Goal: Communication & Community: Connect with others

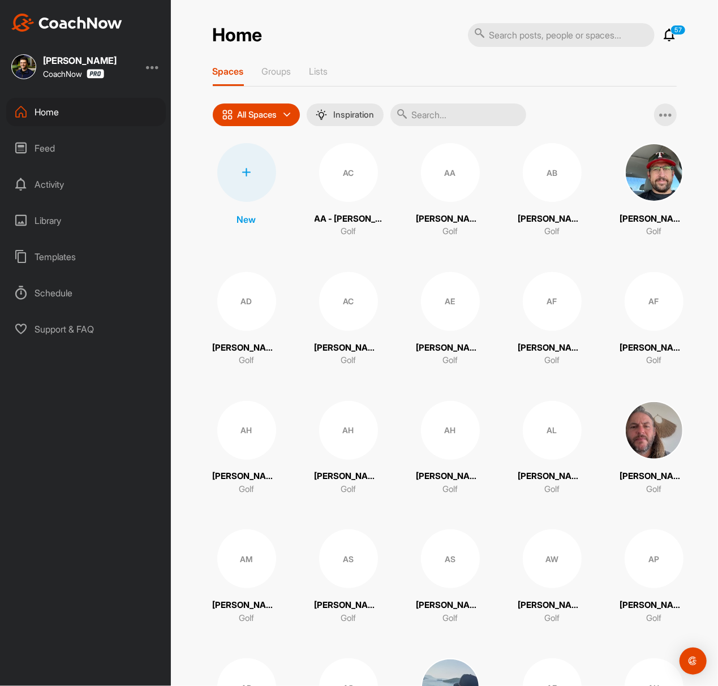
click at [454, 109] on input "text" at bounding box center [458, 115] width 136 height 23
paste input "[PERSON_NAME]"
type input "[PERSON_NAME]"
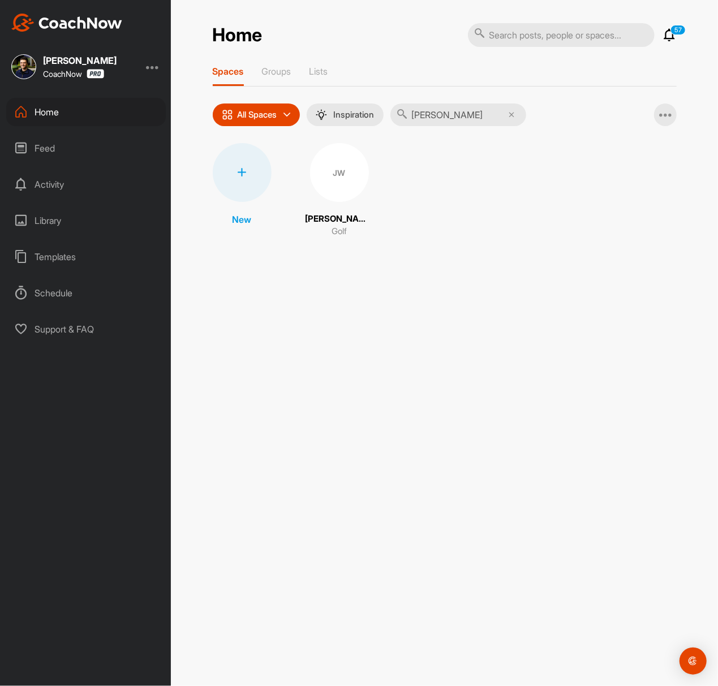
click at [331, 173] on div "JW" at bounding box center [339, 172] width 59 height 59
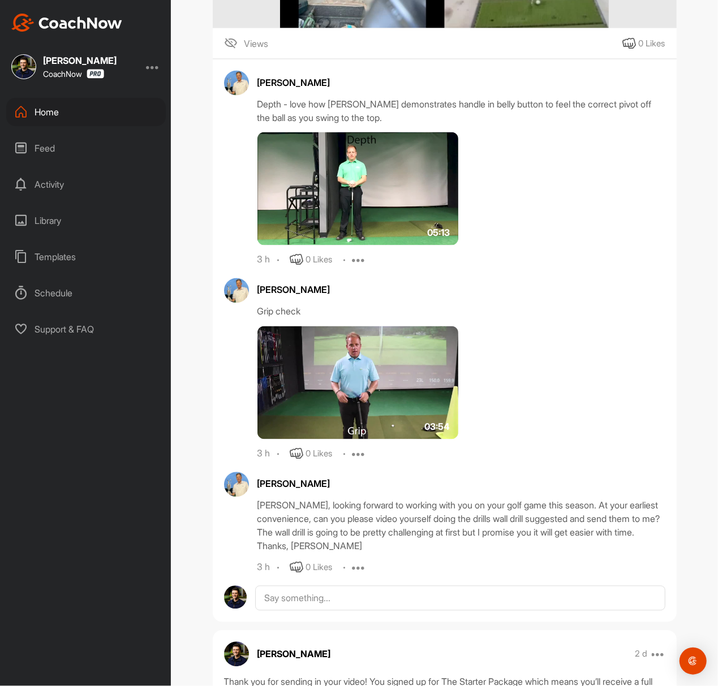
scroll to position [905, 0]
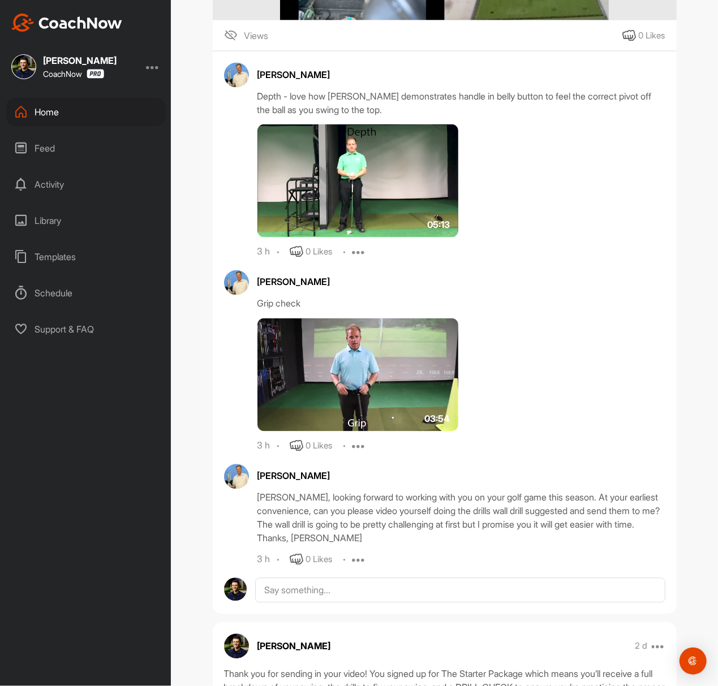
click at [89, 117] on div "Home" at bounding box center [86, 112] width 160 height 28
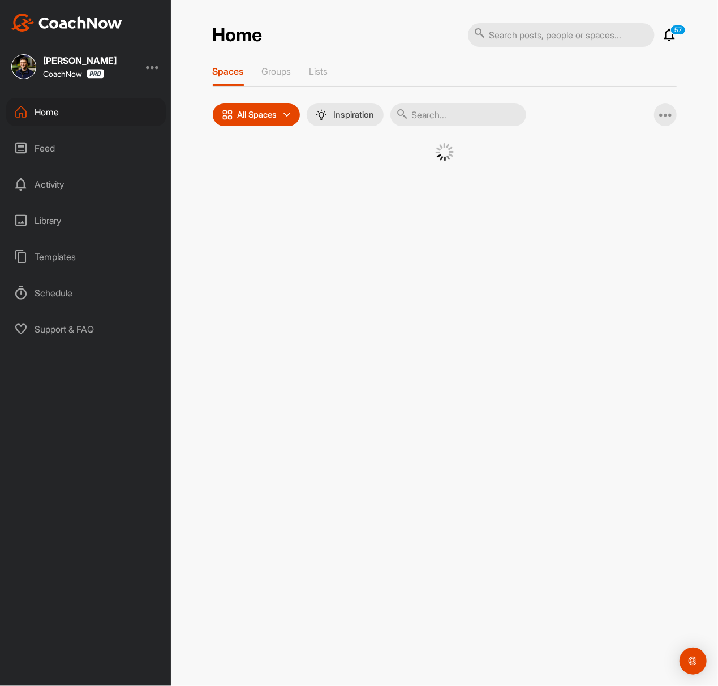
click at [259, 145] on div at bounding box center [444, 152] width 407 height 18
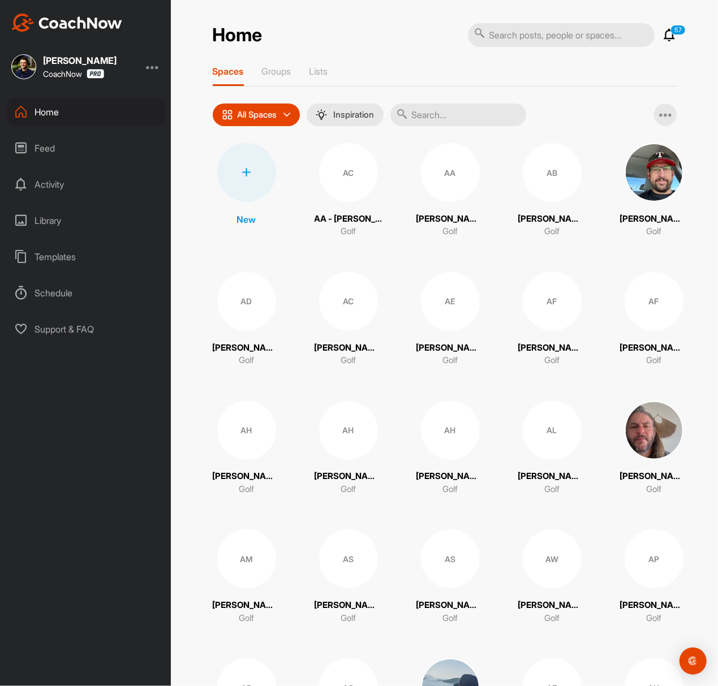
click at [251, 166] on div at bounding box center [246, 172] width 59 height 59
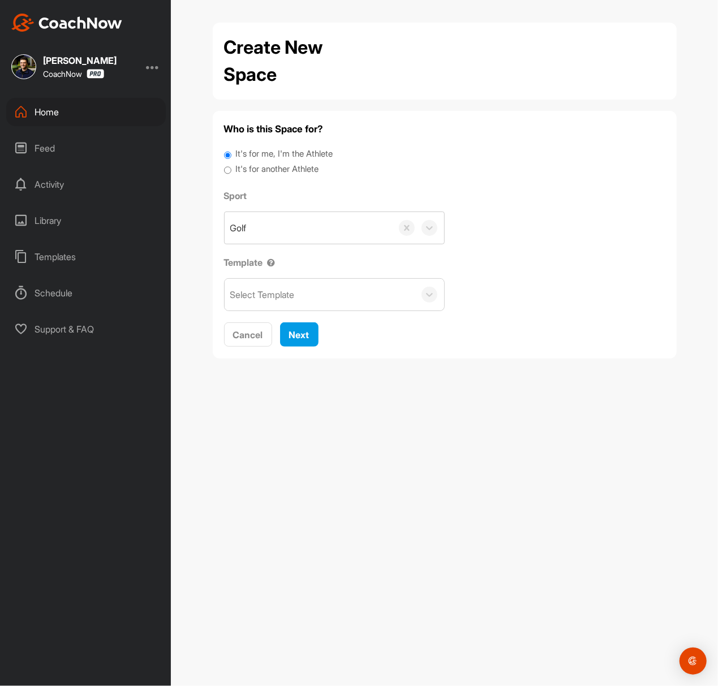
click at [253, 171] on label "It's for another Athlete" at bounding box center [276, 169] width 83 height 13
click at [231, 171] on input "It's for another Athlete" at bounding box center [227, 170] width 7 height 15
radio input "true"
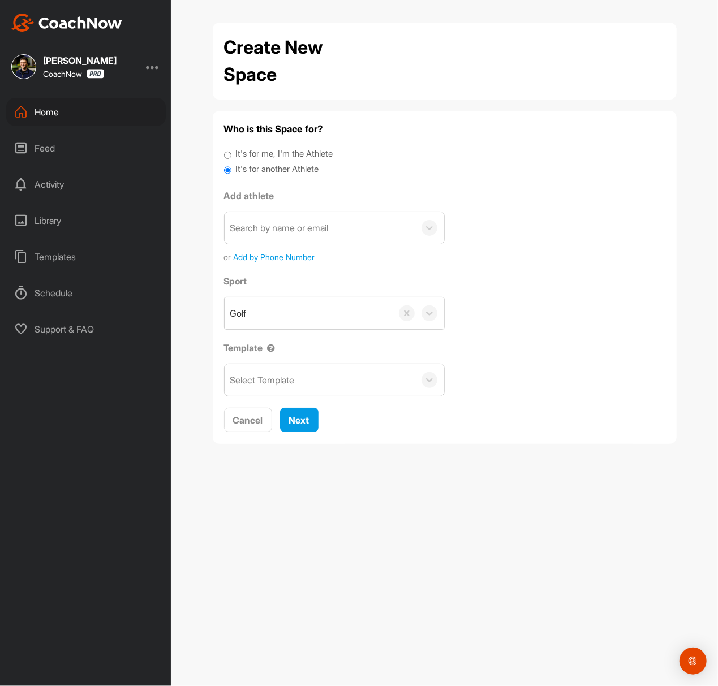
click at [254, 169] on label "It's for another Athlete" at bounding box center [276, 169] width 83 height 13
click at [231, 169] on input "It's for another Athlete" at bounding box center [227, 170] width 7 height 15
click at [262, 209] on div "Add athlete Search by name or email or Add by Phone Number" at bounding box center [334, 226] width 221 height 74
paste input "[EMAIL_ADDRESS][DOMAIN_NAME]"
type input "[EMAIL_ADDRESS][DOMAIN_NAME]"
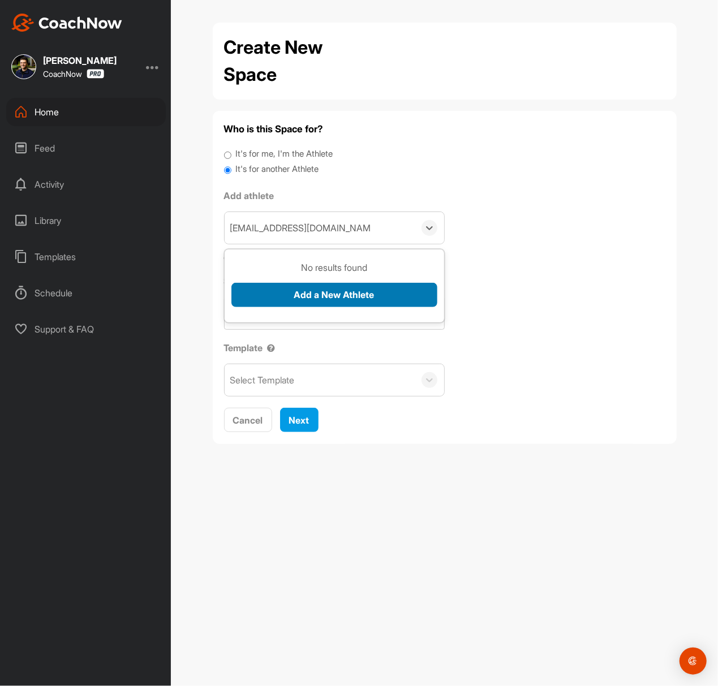
click at [293, 284] on div "No results found Add a New Athlete" at bounding box center [334, 288] width 206 height 55
click at [292, 291] on button "Add a New Athlete" at bounding box center [334, 295] width 206 height 24
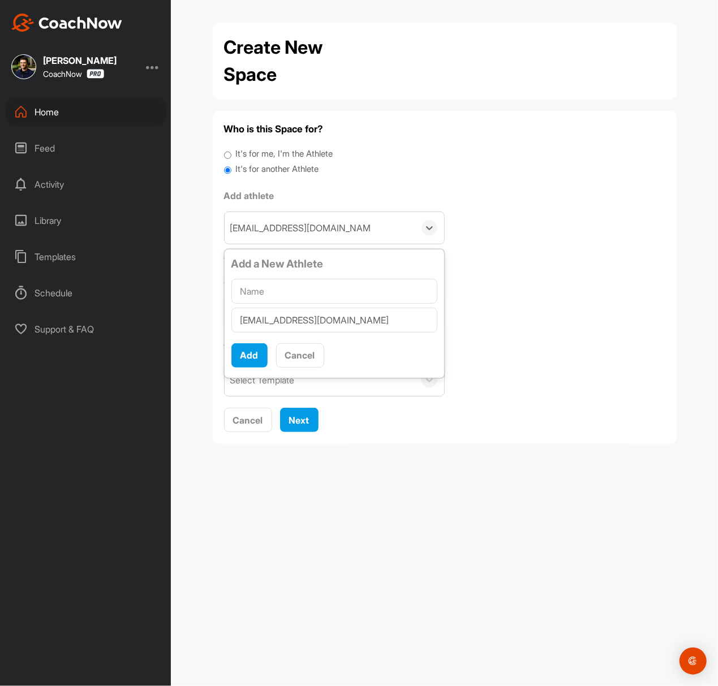
click at [528, 270] on div "Who is this Space for? It's for me, I'm the Athlete It's for another Athlete Ad…" at bounding box center [444, 277] width 441 height 311
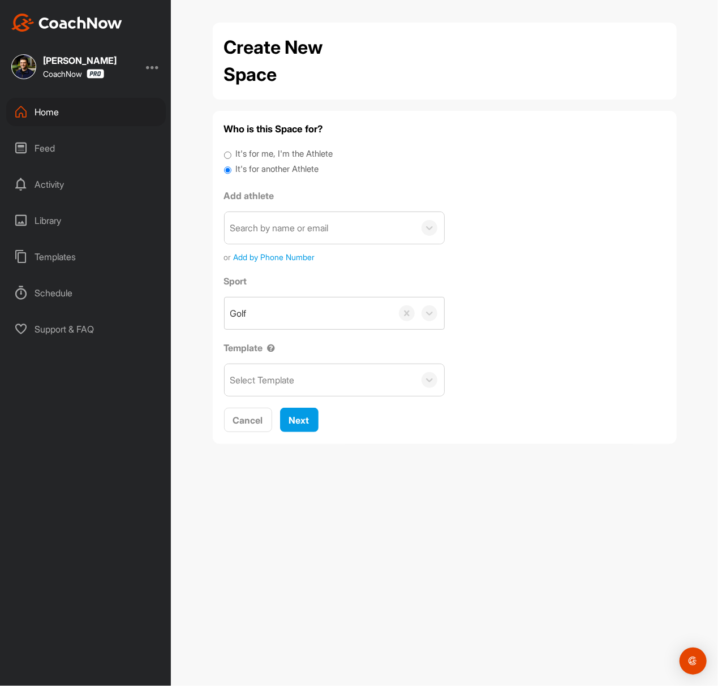
click at [562, 173] on div "It's for another Athlete" at bounding box center [444, 170] width 441 height 15
click at [474, 67] on div "Create New Space" at bounding box center [444, 61] width 441 height 54
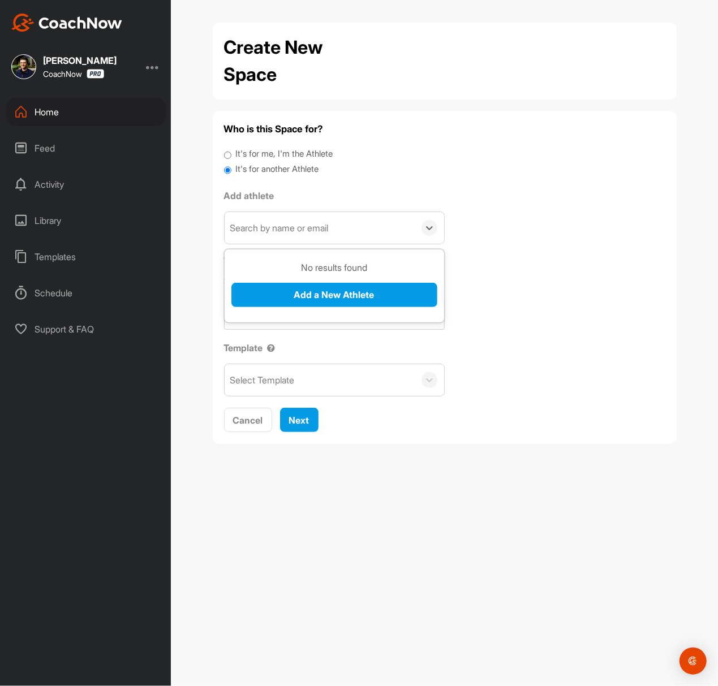
click at [352, 215] on div "Search by name or email" at bounding box center [320, 228] width 190 height 32
paste input "[EMAIL_ADDRESS][DOMAIN_NAME]"
type input "[EMAIL_ADDRESS][DOMAIN_NAME]"
click at [313, 301] on button "Add a New Athlete" at bounding box center [334, 295] width 206 height 24
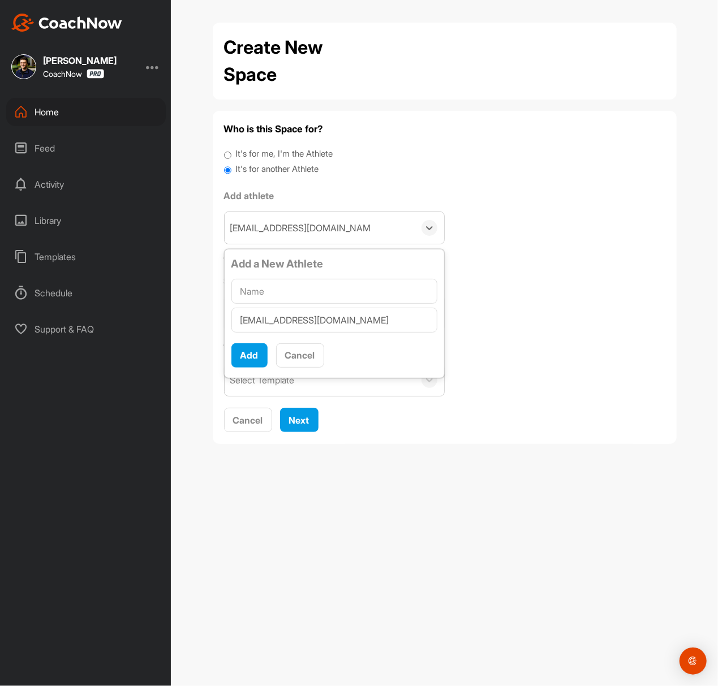
click at [313, 300] on input "text" at bounding box center [334, 291] width 206 height 25
type input "[PERSON_NAME]"
click at [253, 353] on button "Add" at bounding box center [249, 355] width 36 height 24
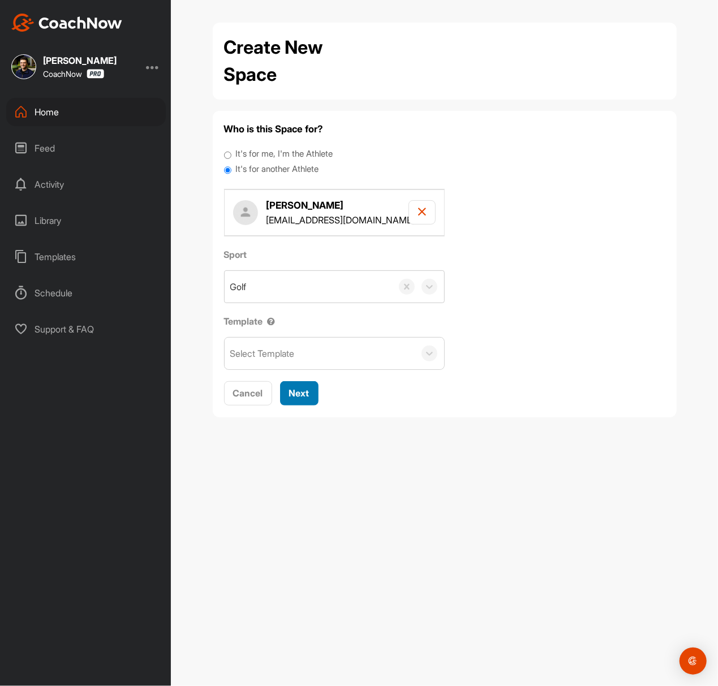
click at [304, 387] on div "Next" at bounding box center [299, 393] width 20 height 14
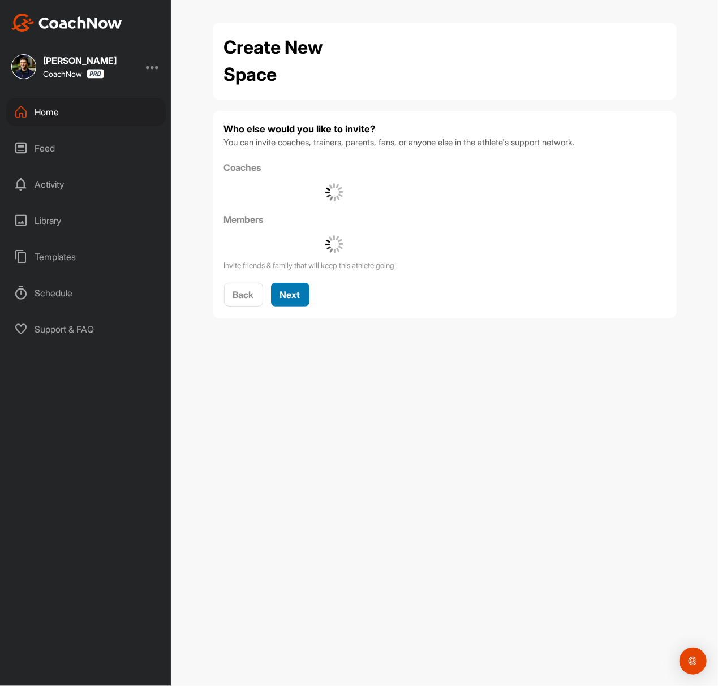
click at [300, 295] on span "Next" at bounding box center [290, 294] width 20 height 11
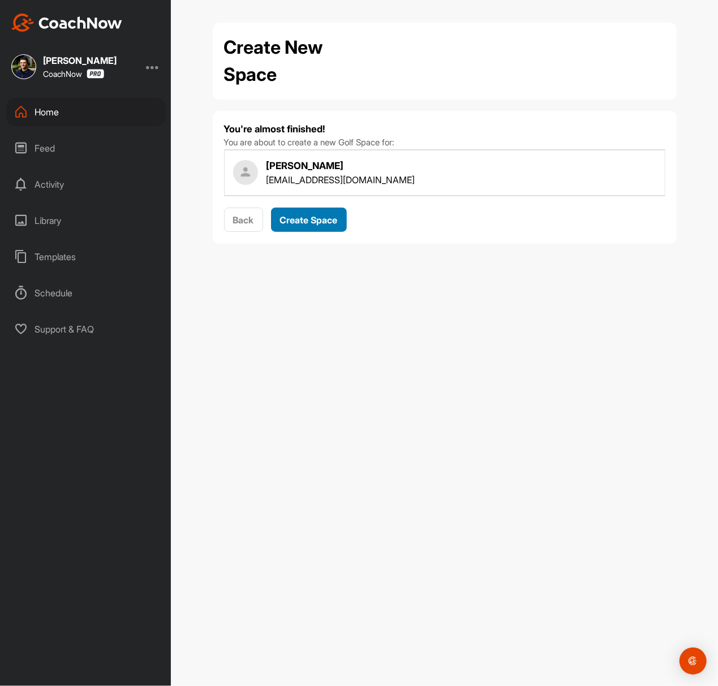
click at [311, 223] on span "Create Space" at bounding box center [309, 219] width 58 height 11
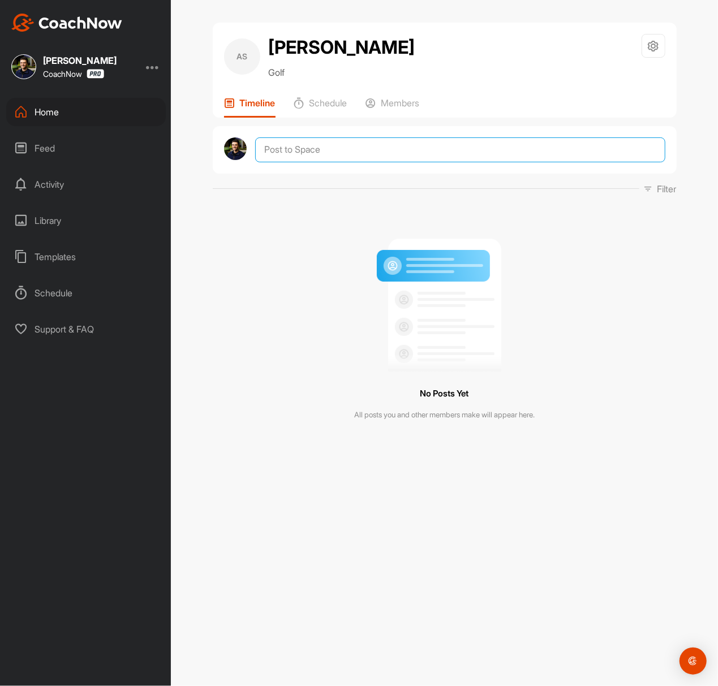
click at [421, 162] on textarea at bounding box center [460, 149] width 410 height 25
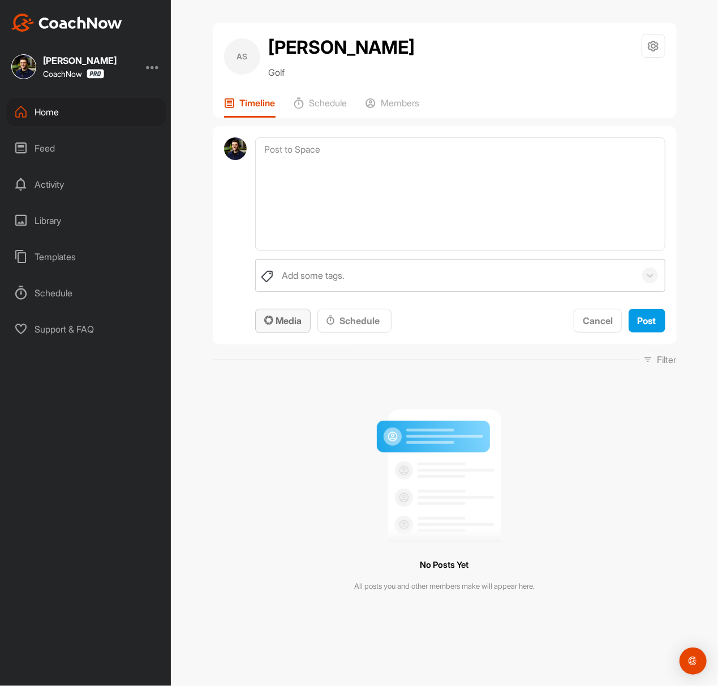
click at [286, 333] on button "Media" at bounding box center [282, 321] width 55 height 24
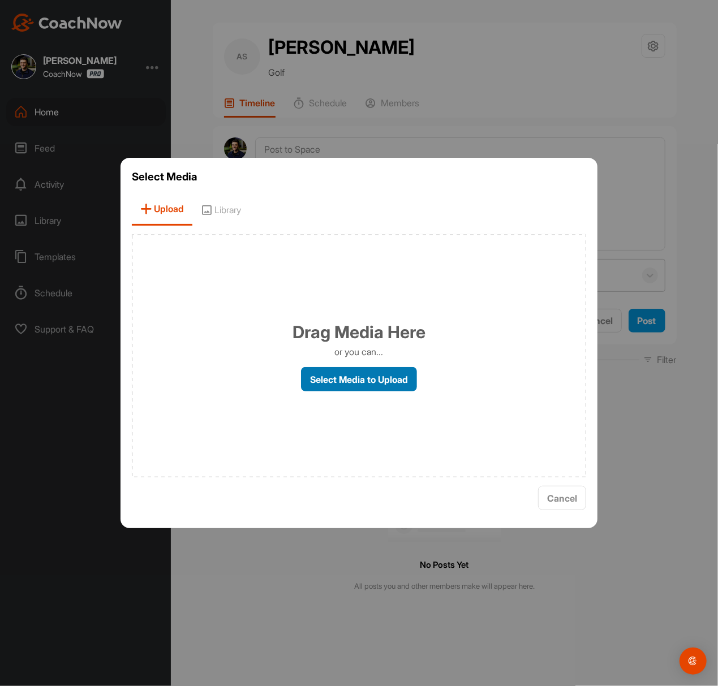
click at [339, 378] on label "Select Media to Upload" at bounding box center [359, 379] width 116 height 24
click at [0, 0] on input "Select Media to Upload" at bounding box center [0, 0] width 0 height 0
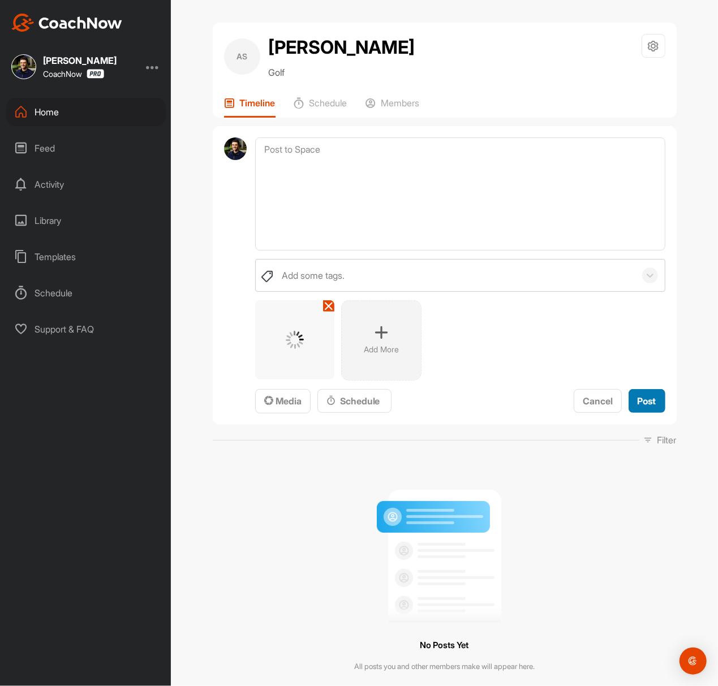
drag, startPoint x: 635, startPoint y: 425, endPoint x: 592, endPoint y: 378, distance: 63.7
click at [638, 407] on span "Post" at bounding box center [647, 400] width 19 height 11
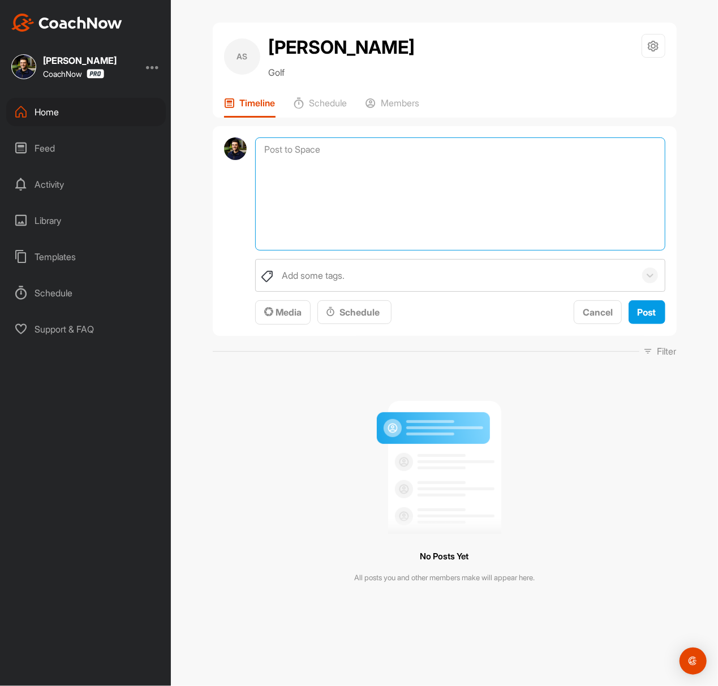
click at [442, 176] on textarea at bounding box center [460, 193] width 410 height 113
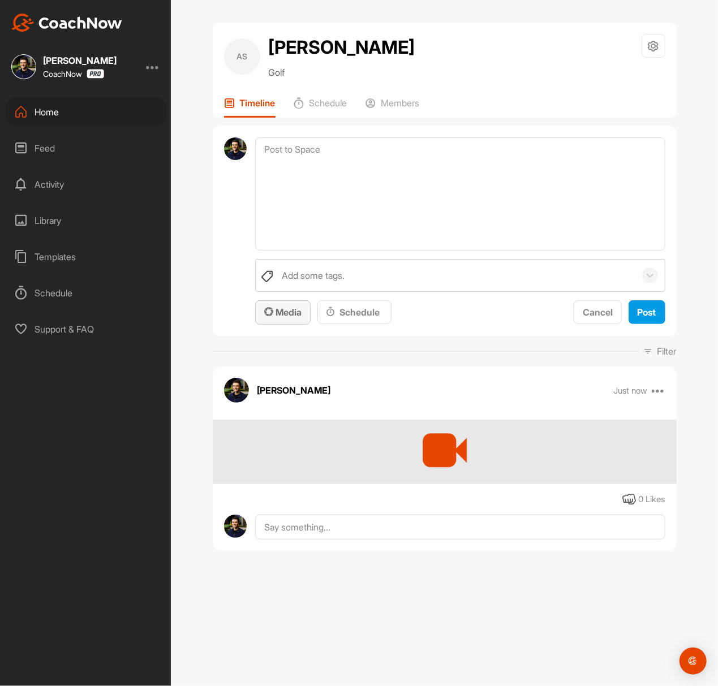
click at [294, 318] on span "Media" at bounding box center [282, 312] width 37 height 11
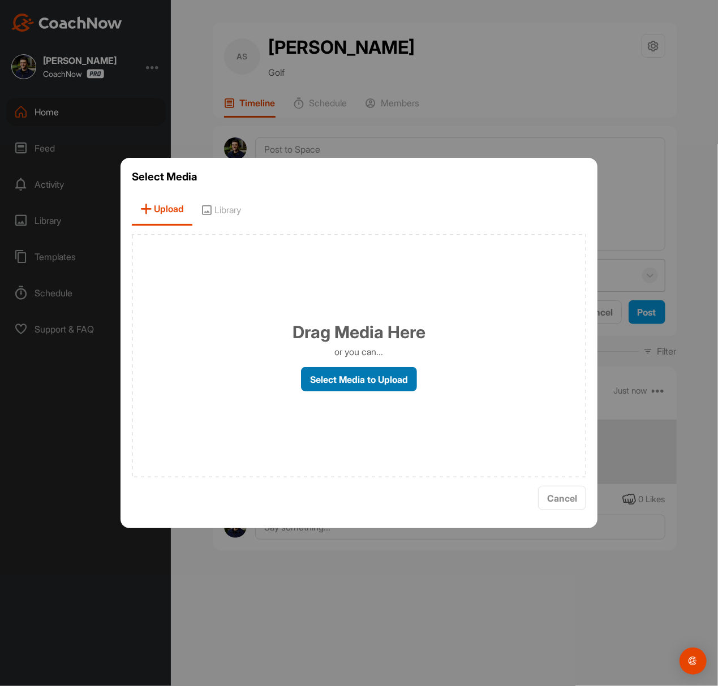
click at [320, 381] on label "Select Media to Upload" at bounding box center [359, 379] width 116 height 24
click at [0, 0] on input "Select Media to Upload" at bounding box center [0, 0] width 0 height 0
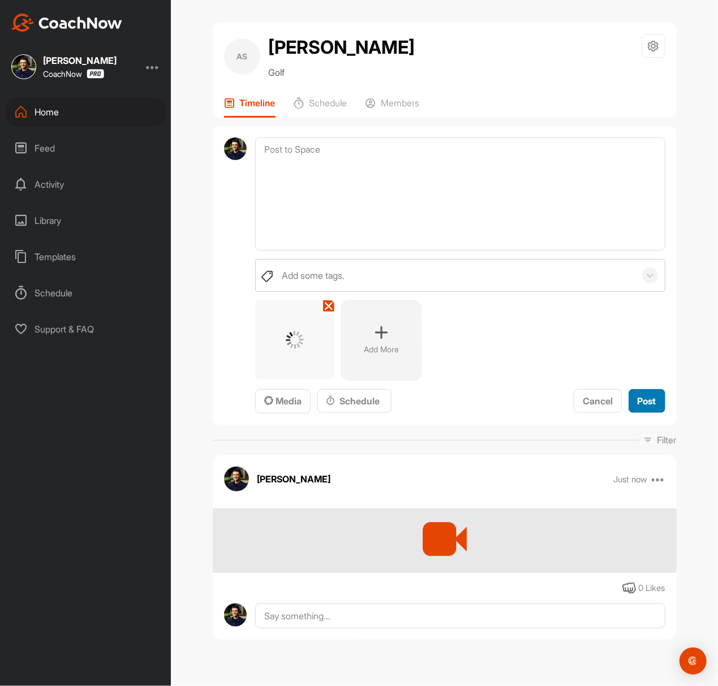
click at [638, 407] on span "Post" at bounding box center [647, 400] width 19 height 11
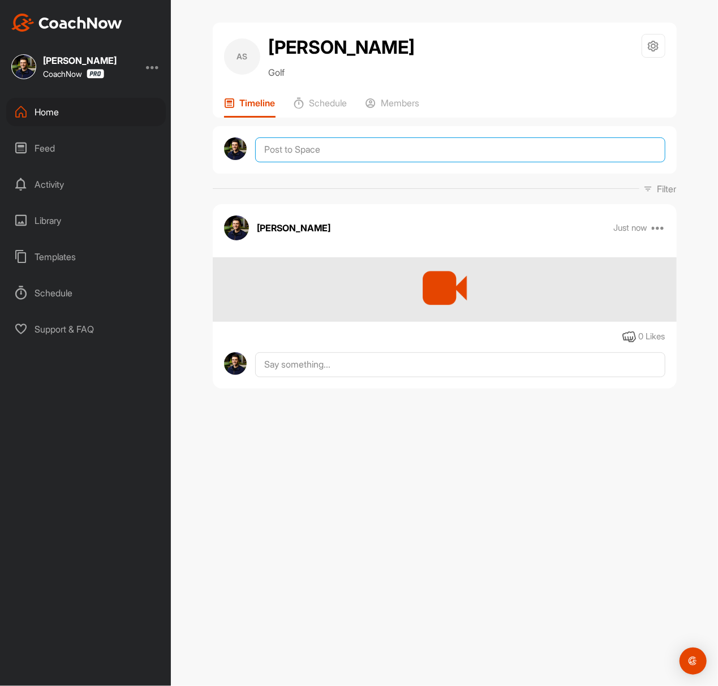
click at [485, 162] on textarea at bounding box center [460, 149] width 410 height 25
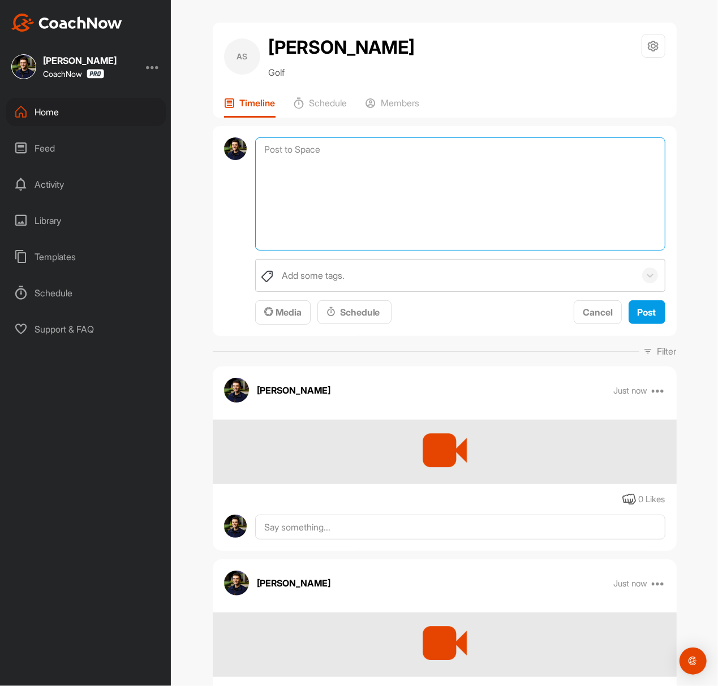
click at [458, 207] on textarea at bounding box center [460, 193] width 410 height 113
paste textarea "Thanks for sending in your video and signing up for a Full Assessment of your s…"
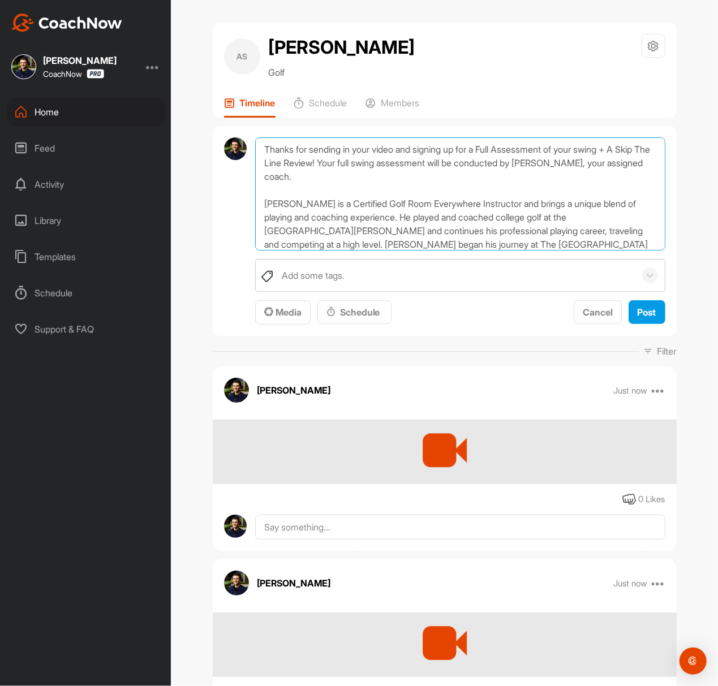
scroll to position [149, 0]
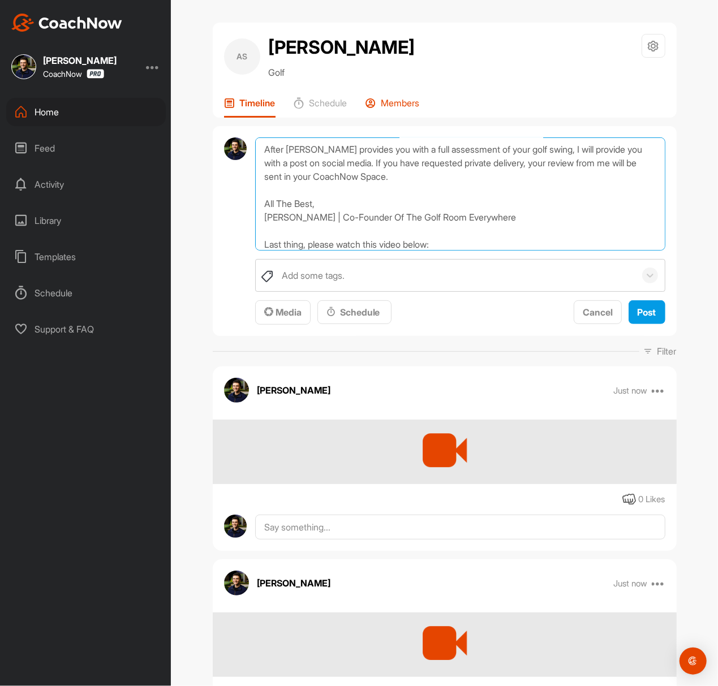
type textarea "Thanks for sending in your video and signing up for a Full Assessment of your s…"
click at [376, 118] on div "Members" at bounding box center [392, 107] width 54 height 20
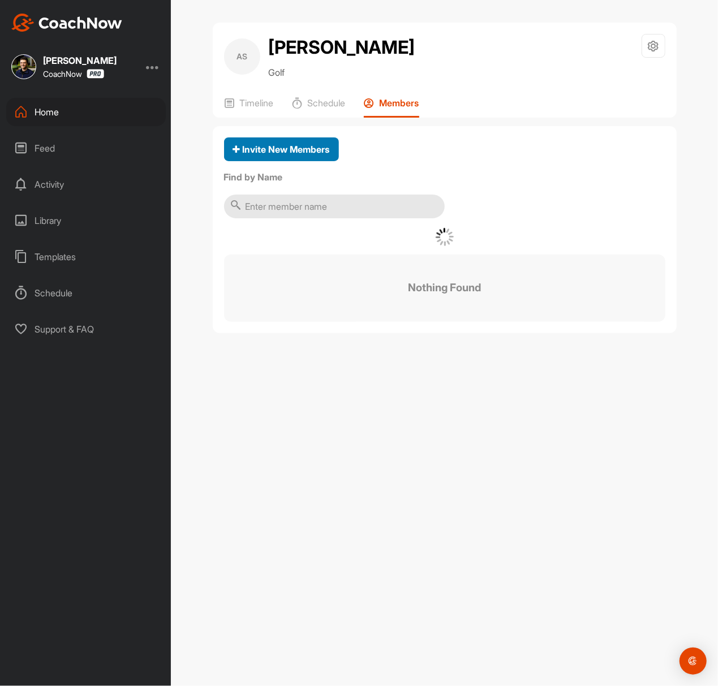
click at [279, 155] on span "Invite New Members" at bounding box center [281, 149] width 97 height 11
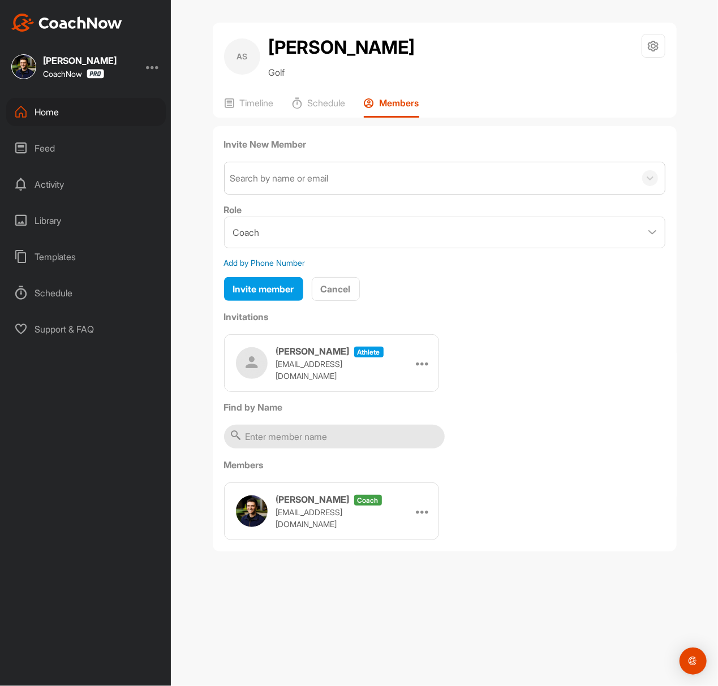
drag, startPoint x: 282, startPoint y: 186, endPoint x: 283, endPoint y: 199, distance: 13.1
click at [283, 188] on div "Invite New Member Search by name or email Role Coach Member Add by Phone Number…" at bounding box center [444, 219] width 441 height 165
click at [275, 185] on div "Search by name or email" at bounding box center [279, 178] width 98 height 14
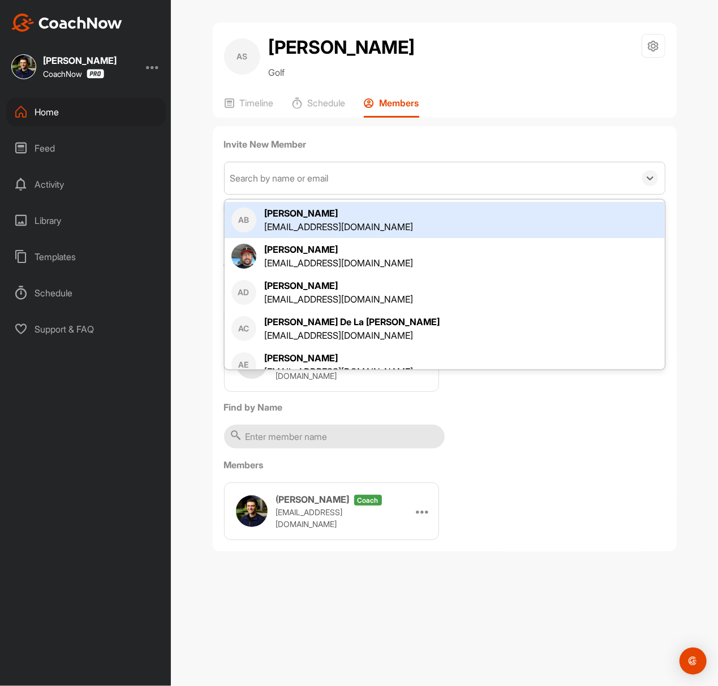
click at [279, 185] on div "Search by name or email" at bounding box center [279, 178] width 98 height 14
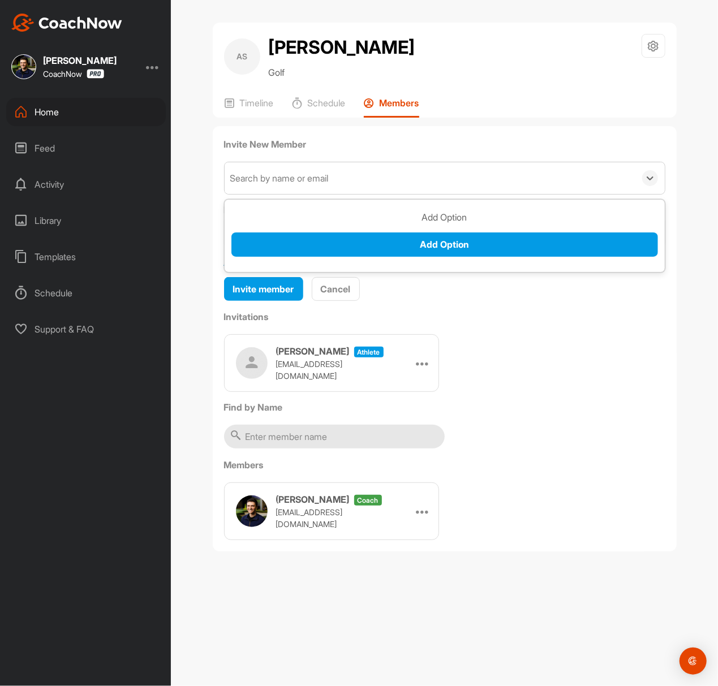
click at [279, 185] on div "Search by name or email" at bounding box center [279, 178] width 98 height 14
click at [340, 194] on div "Search by name or email" at bounding box center [430, 178] width 411 height 32
click at [398, 109] on p "Members" at bounding box center [400, 102] width 40 height 11
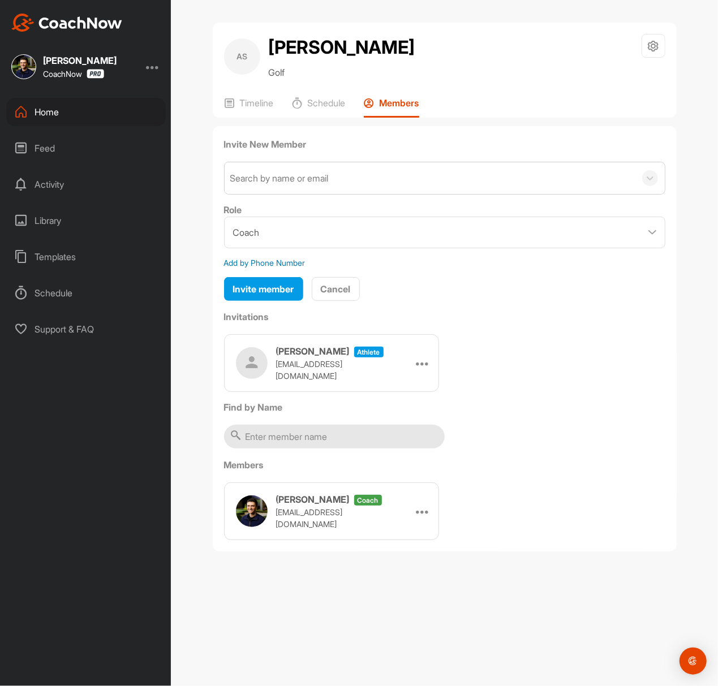
click at [397, 109] on p "Members" at bounding box center [400, 102] width 40 height 11
click at [398, 118] on div "Members" at bounding box center [391, 107] width 55 height 20
click at [331, 194] on div "Search by name or email" at bounding box center [430, 178] width 411 height 32
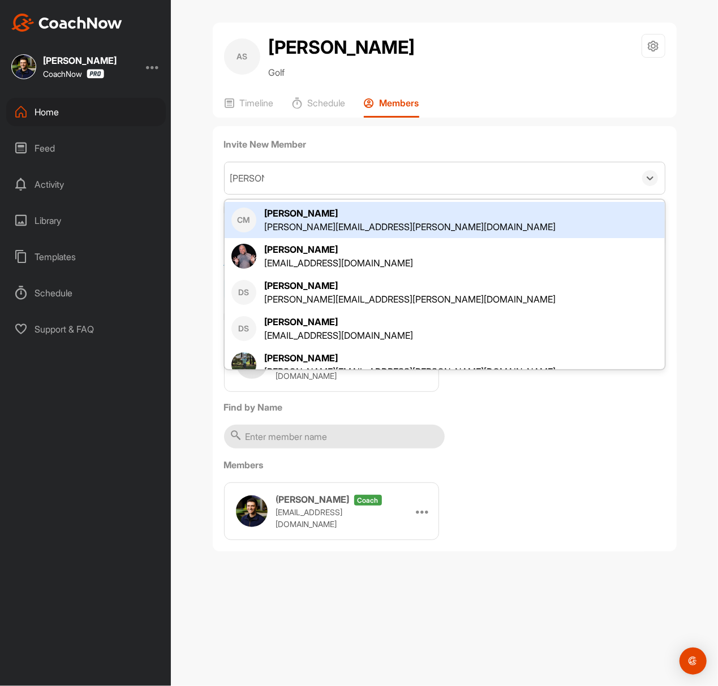
type input "[PERSON_NAME]"
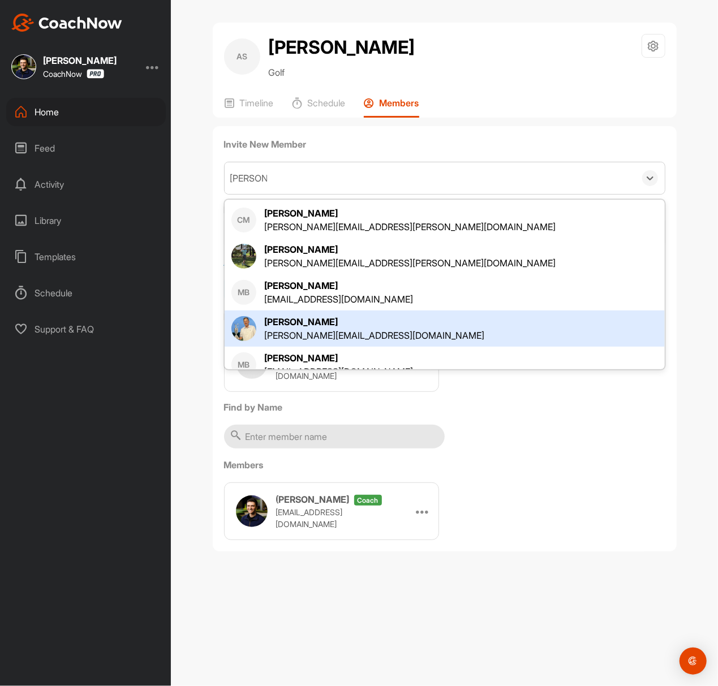
click at [372, 342] on div "[PERSON_NAME][EMAIL_ADDRESS][DOMAIN_NAME]" at bounding box center [375, 336] width 220 height 14
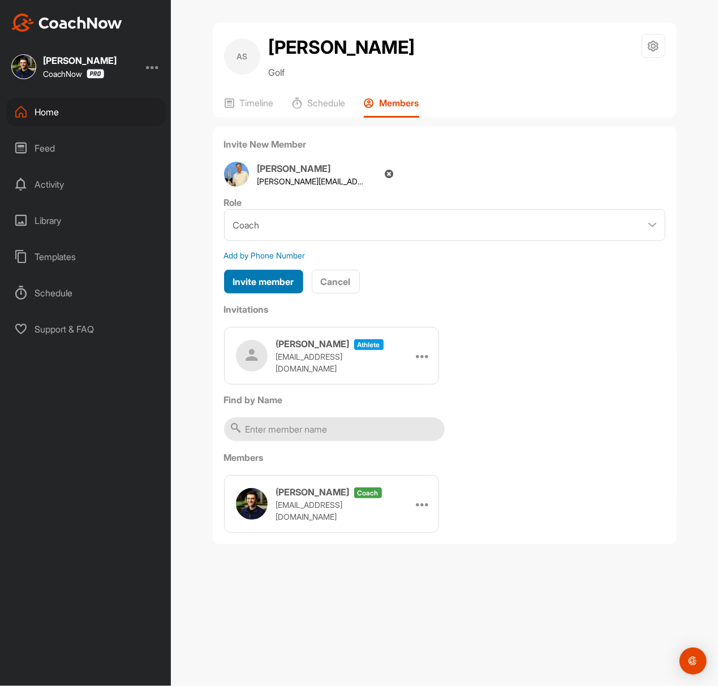
click at [279, 287] on span "Invite member" at bounding box center [263, 281] width 61 height 11
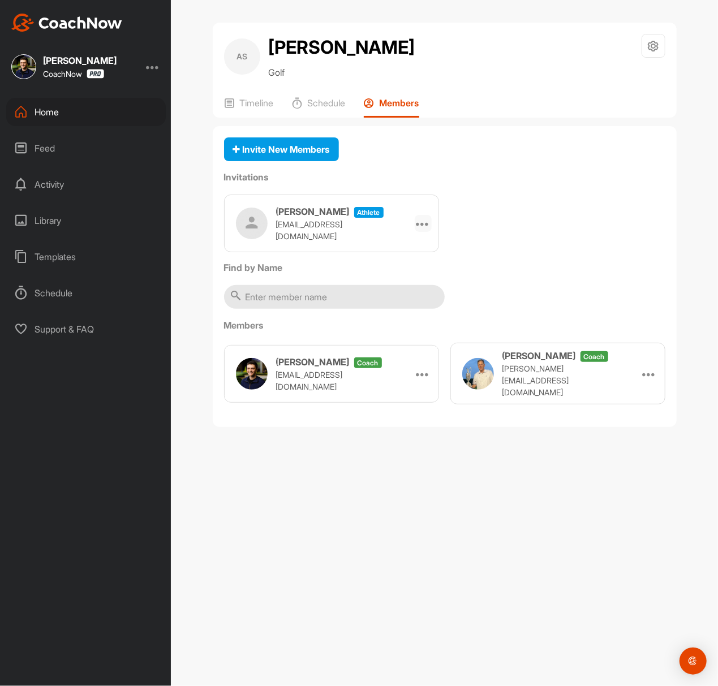
click at [428, 232] on div at bounding box center [423, 223] width 17 height 17
click at [399, 344] on li "Copy Link" at bounding box center [401, 326] width 61 height 36
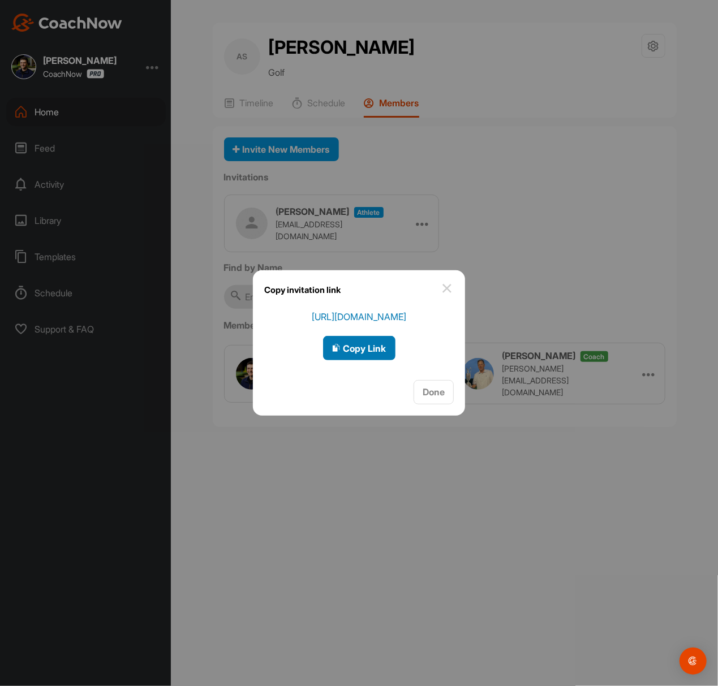
click at [352, 356] on button "Copy Link" at bounding box center [359, 348] width 72 height 24
drag, startPoint x: 539, startPoint y: 216, endPoint x: 288, endPoint y: 132, distance: 263.7
click at [535, 215] on div at bounding box center [359, 343] width 718 height 686
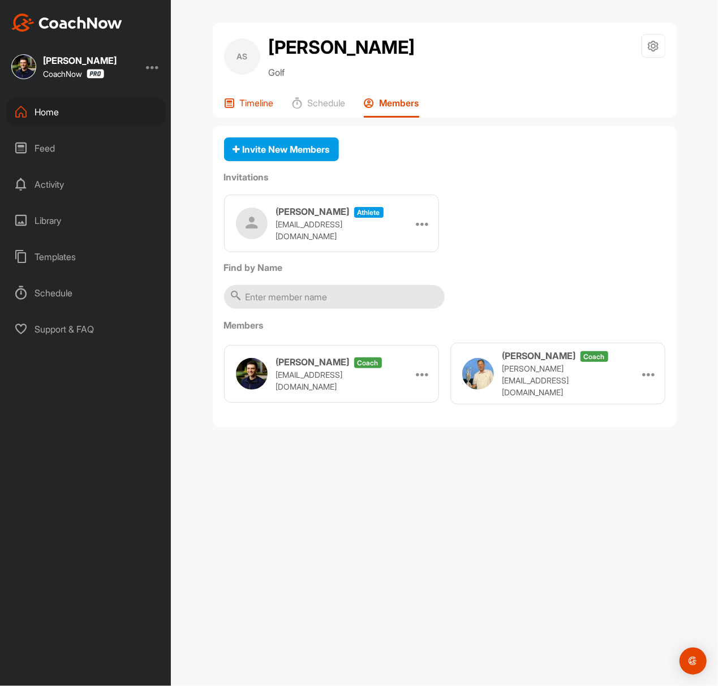
click at [253, 109] on p "Timeline" at bounding box center [257, 102] width 34 height 11
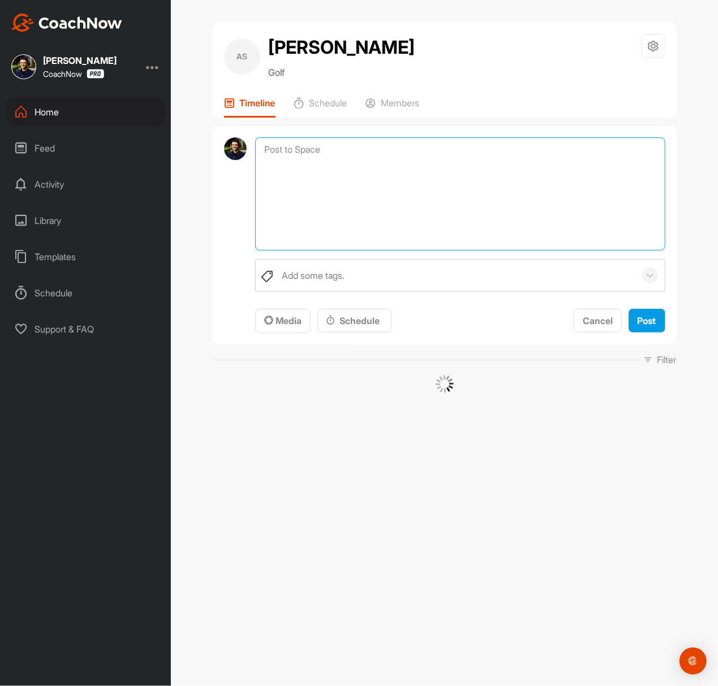
click at [320, 168] on textarea at bounding box center [460, 193] width 410 height 113
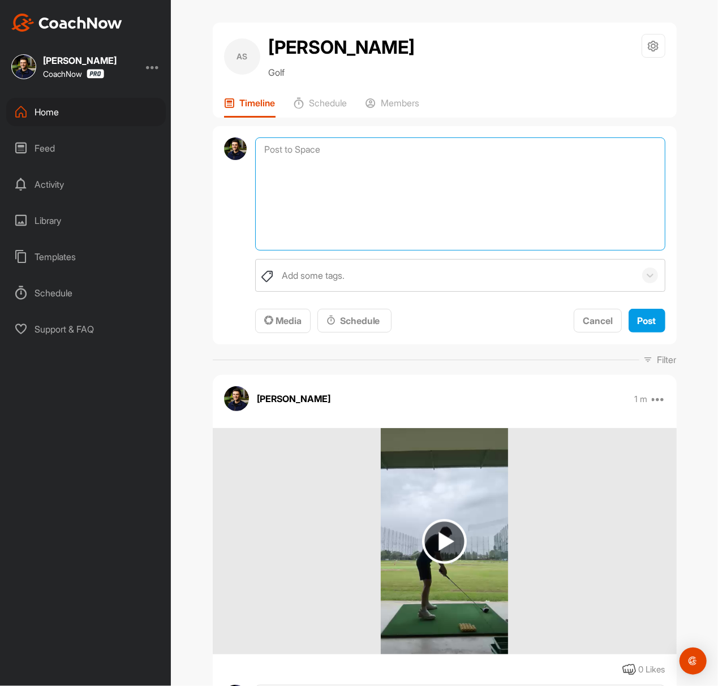
click at [299, 209] on textarea at bounding box center [460, 193] width 410 height 113
paste textarea "Thanks for sending in your video and signing up for a Full Assessment of your s…"
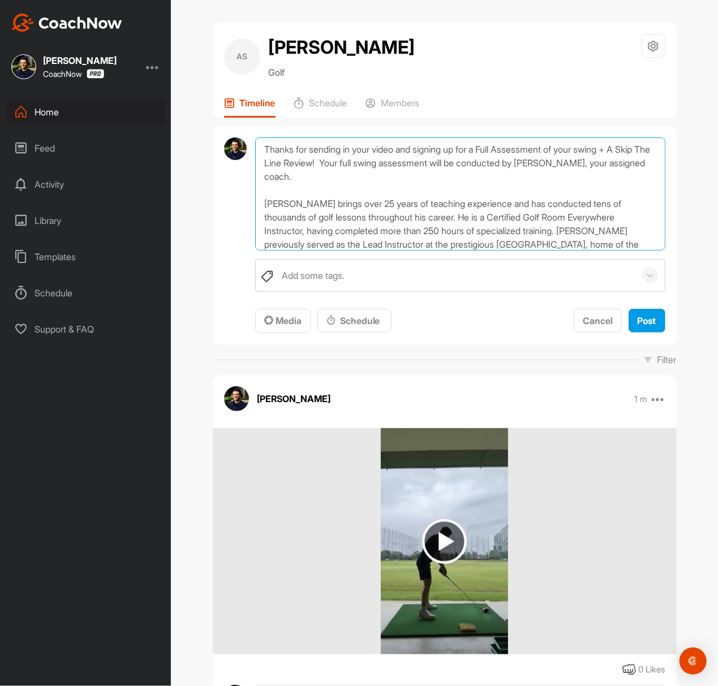
scroll to position [149, 0]
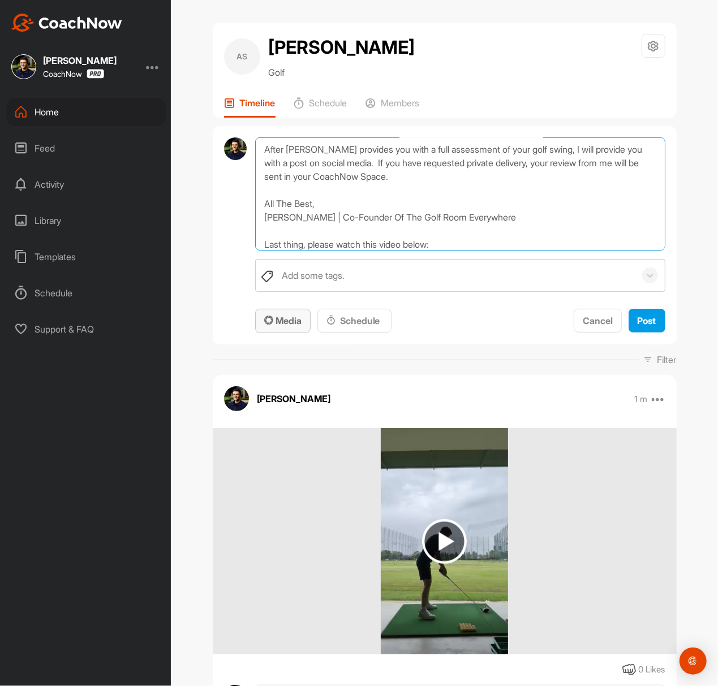
type textarea "Thanks for sending in your video and signing up for a Full Assessment of your s…"
click at [277, 326] on span "Media" at bounding box center [282, 320] width 37 height 11
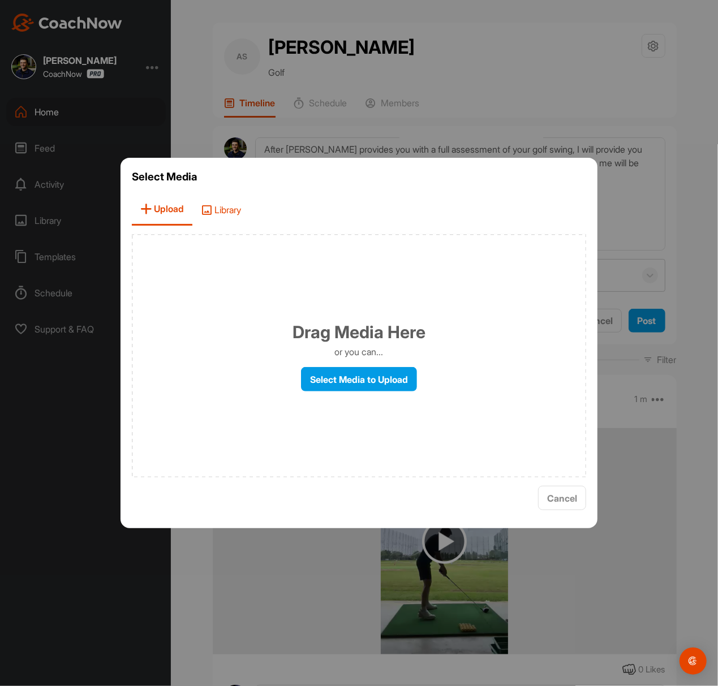
click at [241, 209] on span "Library" at bounding box center [220, 209] width 57 height 32
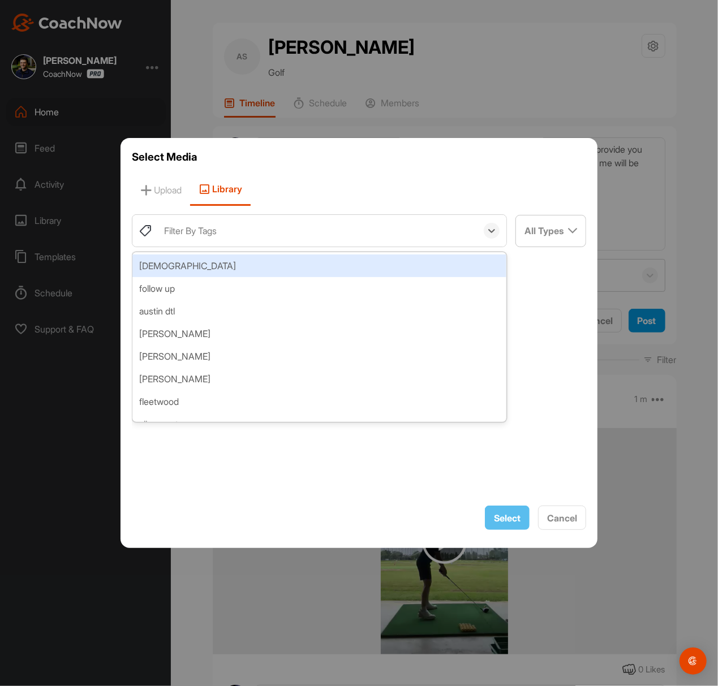
click at [217, 231] on div "Filter By Tags" at bounding box center [190, 231] width 53 height 14
click at [209, 272] on div "[DEMOGRAPHIC_DATA]" at bounding box center [319, 266] width 374 height 23
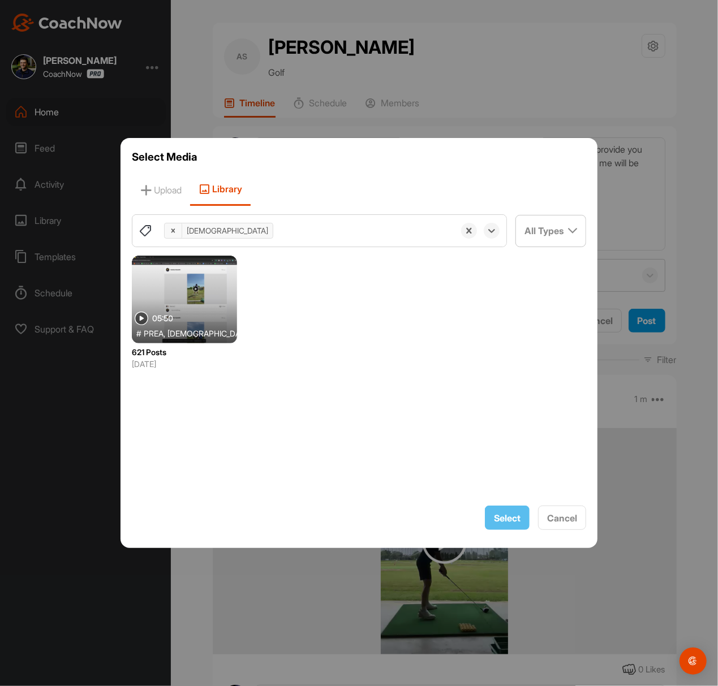
click at [191, 299] on div at bounding box center [184, 300] width 105 height 88
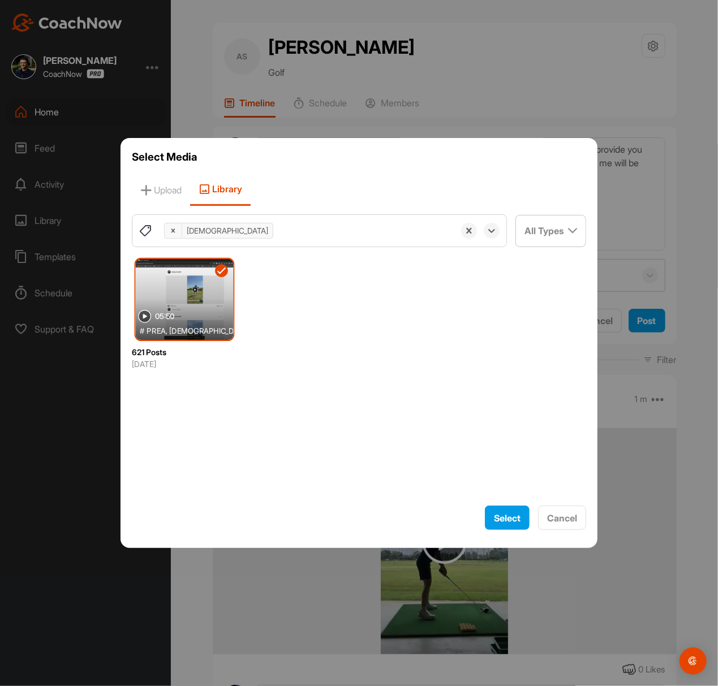
click at [516, 503] on div "Select Media Upload Library option prea, selected. 0 results available. Select …" at bounding box center [358, 343] width 477 height 410
click at [503, 512] on span "Select" at bounding box center [507, 517] width 27 height 11
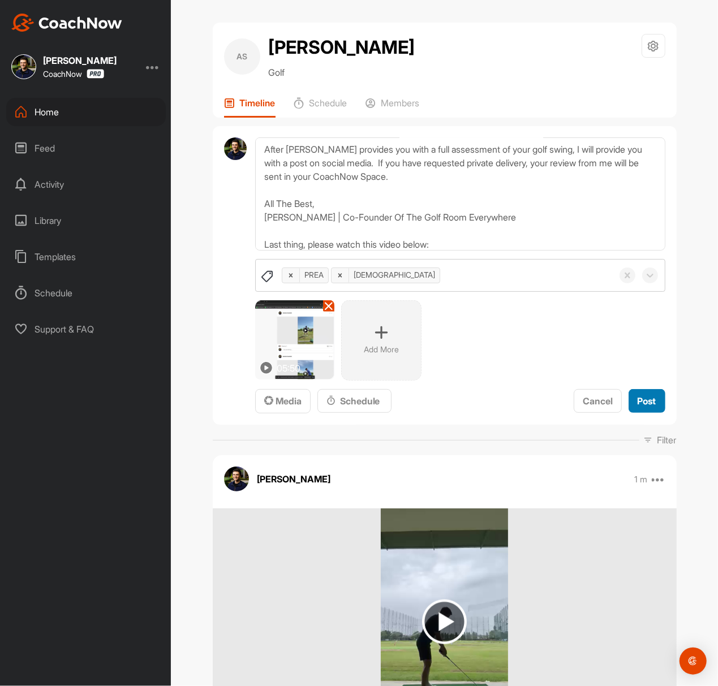
click at [638, 407] on span "Post" at bounding box center [647, 400] width 19 height 11
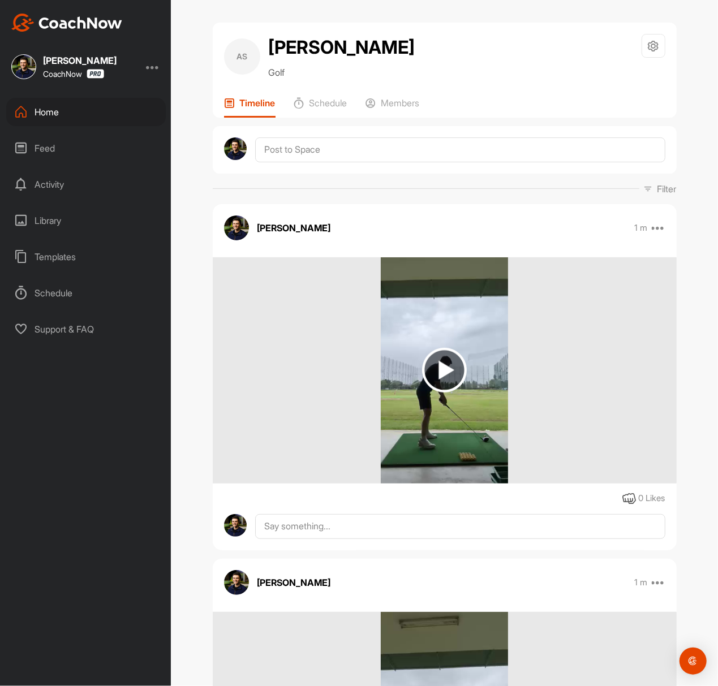
scroll to position [0, 0]
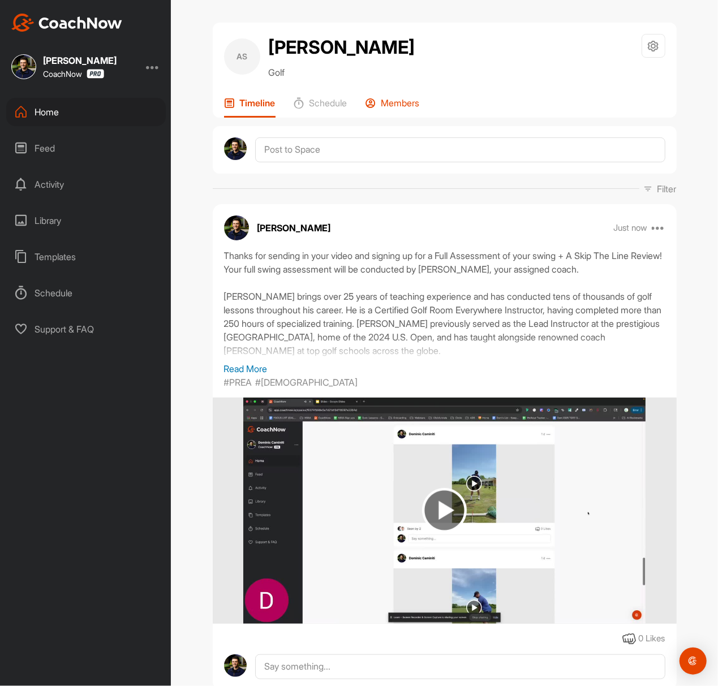
click at [381, 109] on p "Members" at bounding box center [400, 102] width 38 height 11
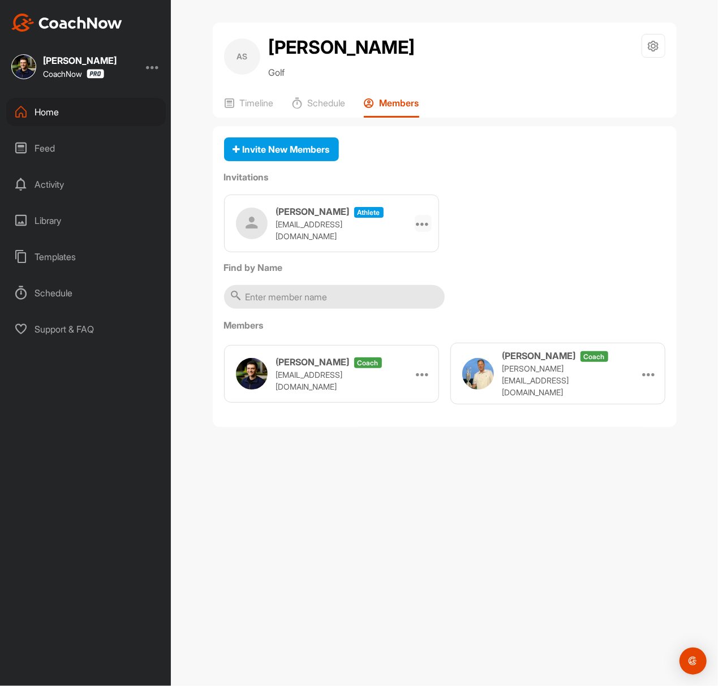
click at [417, 232] on div at bounding box center [423, 223] width 17 height 17
click at [388, 344] on li "Copy Link" at bounding box center [401, 326] width 61 height 36
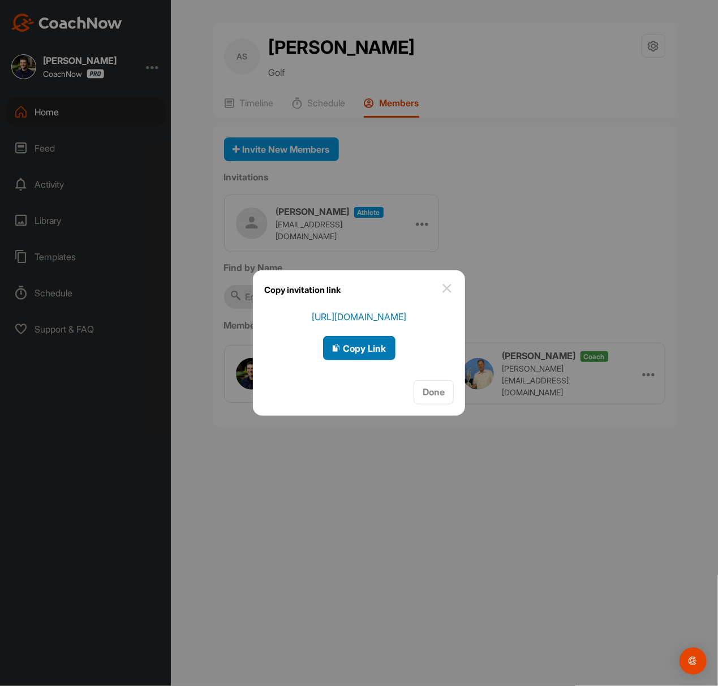
click at [380, 347] on span "Copy Link" at bounding box center [359, 348] width 54 height 11
click at [182, 74] on div at bounding box center [359, 343] width 718 height 686
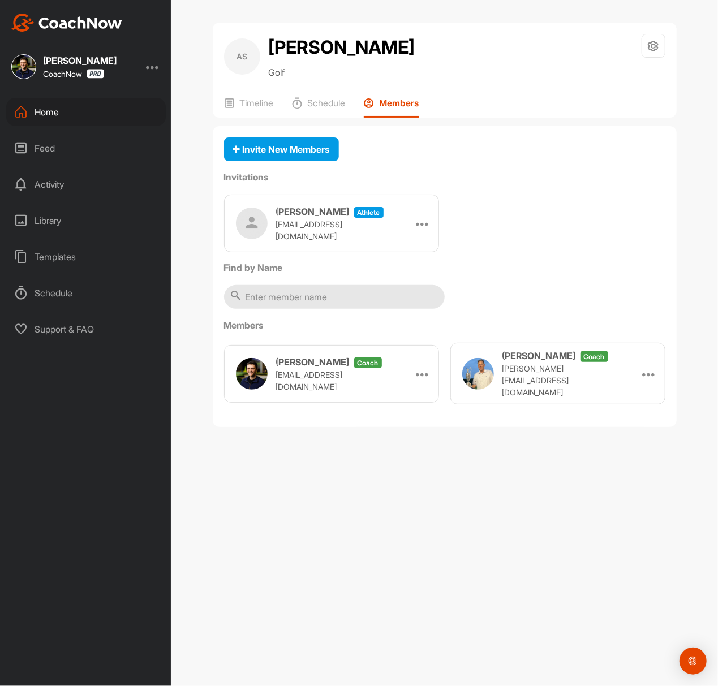
click at [71, 112] on div "Home" at bounding box center [86, 112] width 160 height 28
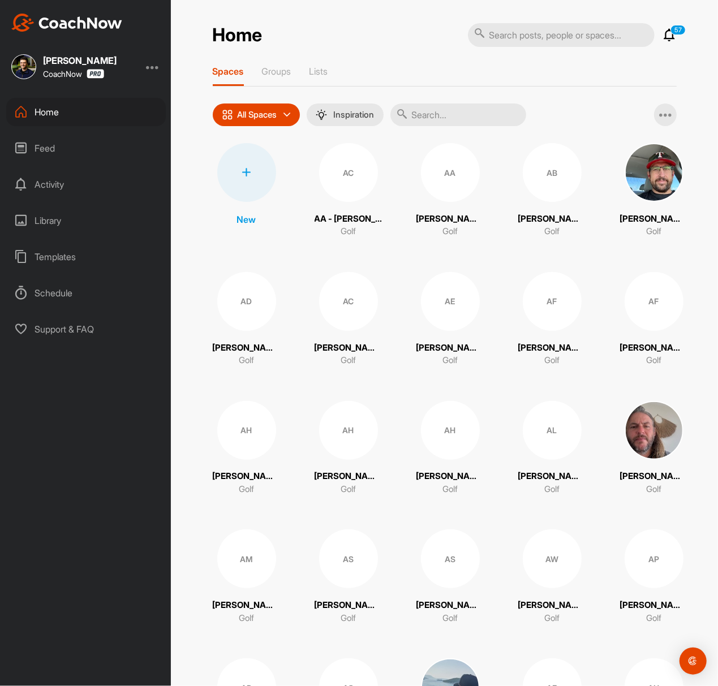
click at [454, 114] on input "text" at bounding box center [458, 115] width 136 height 23
paste input "[PERSON_NAME]"
type input "[PERSON_NAME]"
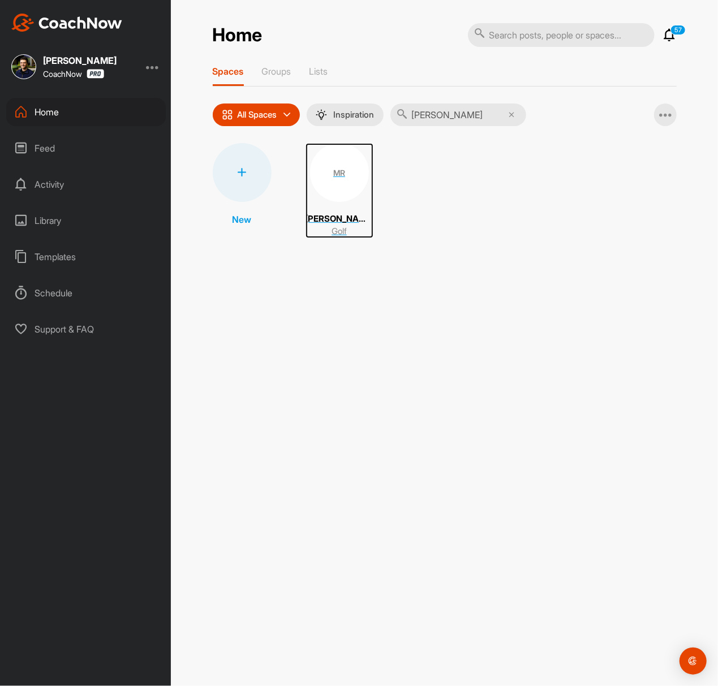
click at [358, 171] on div "MR" at bounding box center [339, 172] width 59 height 59
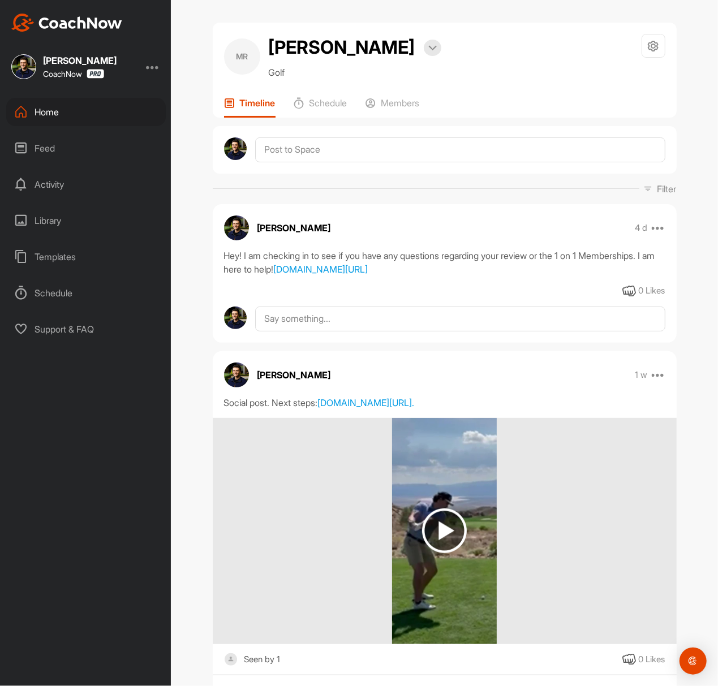
click at [98, 105] on div "Home" at bounding box center [86, 112] width 160 height 28
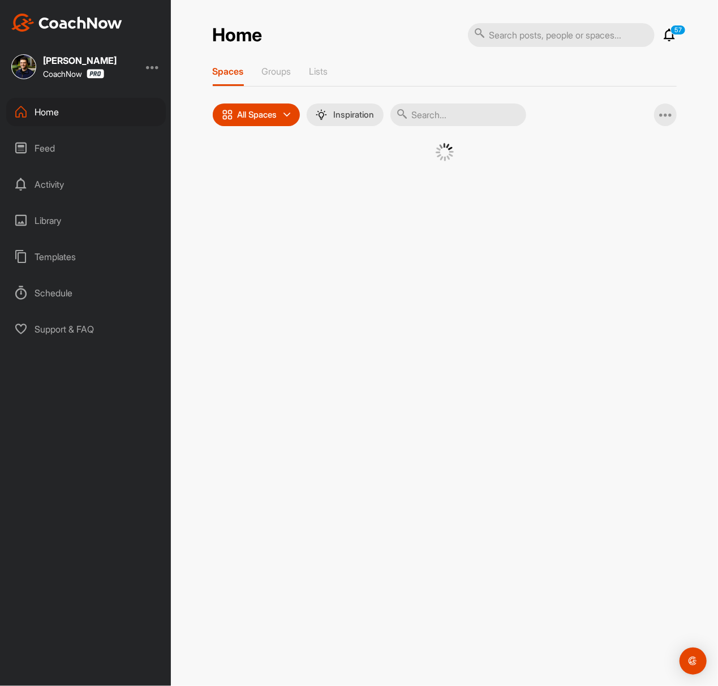
click at [506, 123] on input "text" at bounding box center [458, 115] width 136 height 23
paste input "[PERSON_NAME]"
type input "[PERSON_NAME]"
click at [338, 170] on div "AS" at bounding box center [339, 172] width 59 height 59
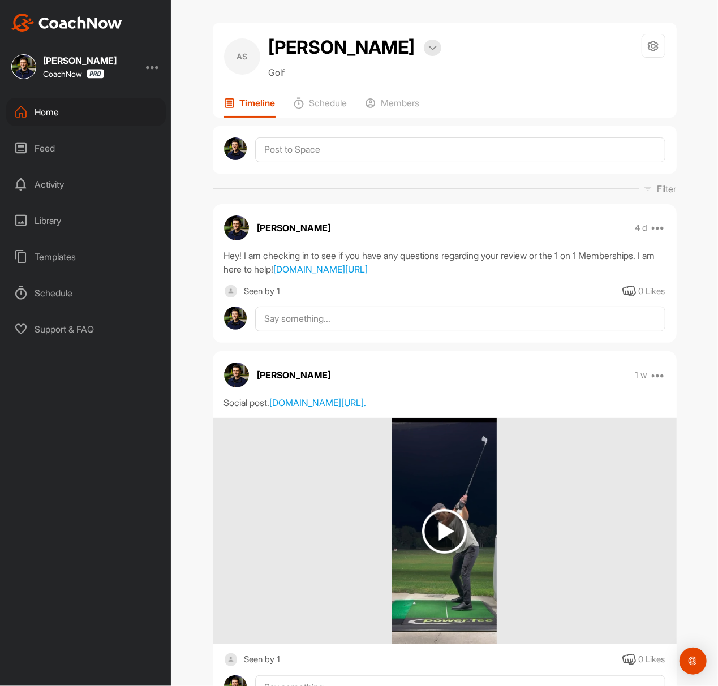
click at [98, 114] on div "Home" at bounding box center [86, 112] width 160 height 28
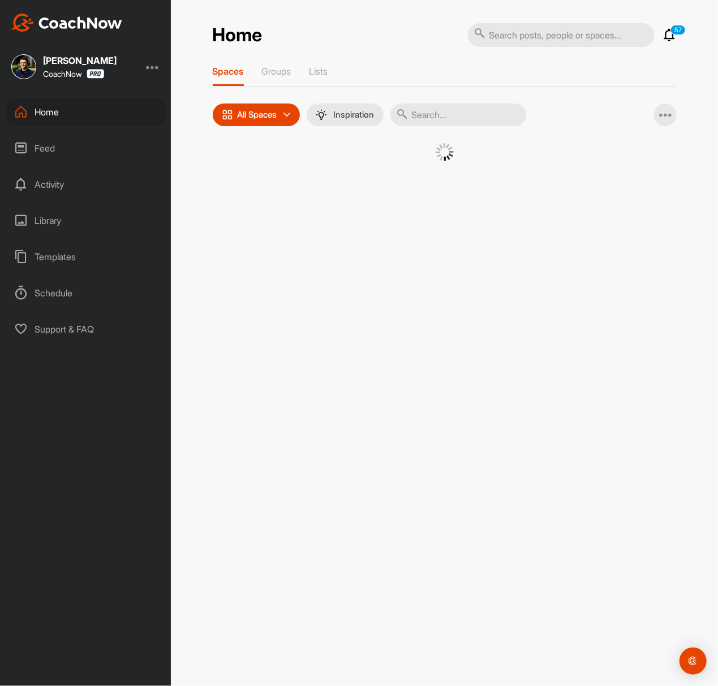
click at [440, 105] on input "text" at bounding box center [458, 115] width 136 height 23
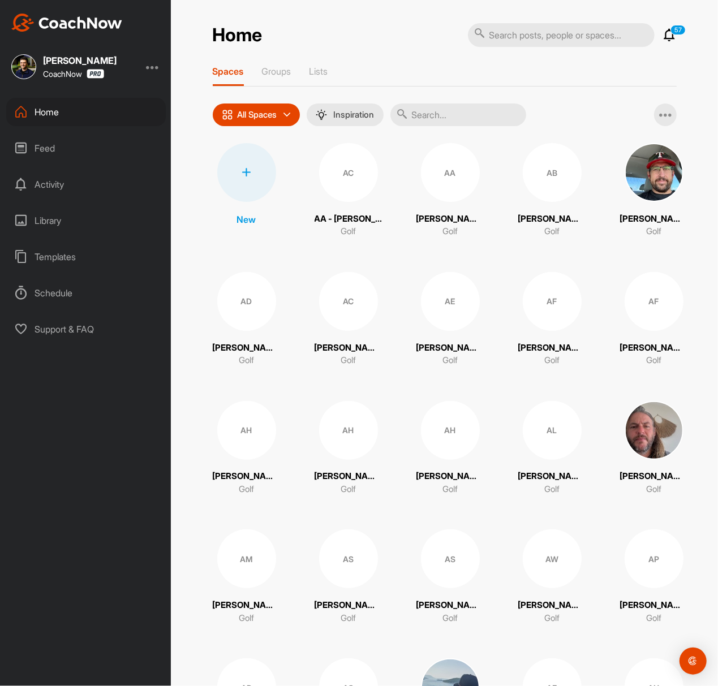
click at [437, 118] on input "text" at bounding box center [458, 115] width 136 height 23
paste input "[PERSON_NAME]"
type input "[PERSON_NAME]"
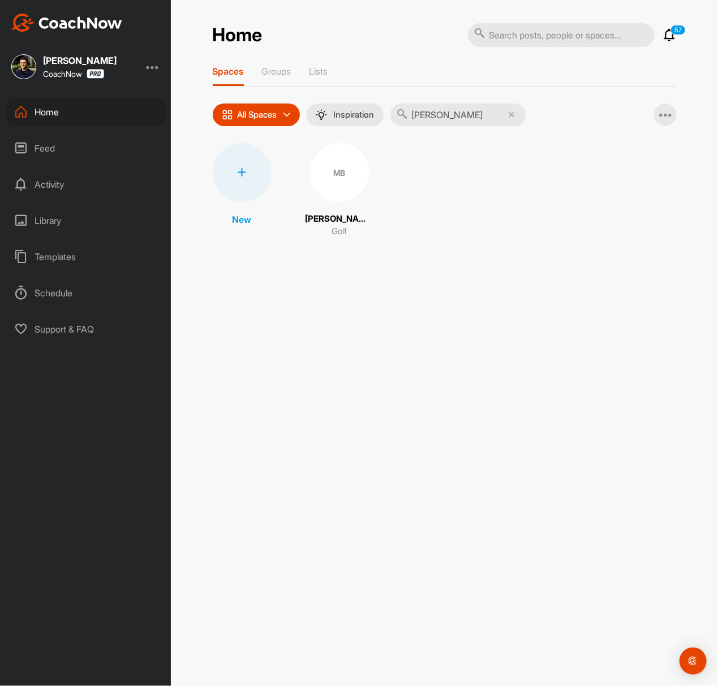
click at [365, 171] on div "New MB [PERSON_NAME] Golf" at bounding box center [445, 190] width 464 height 95
click at [357, 170] on div "MB" at bounding box center [339, 172] width 59 height 59
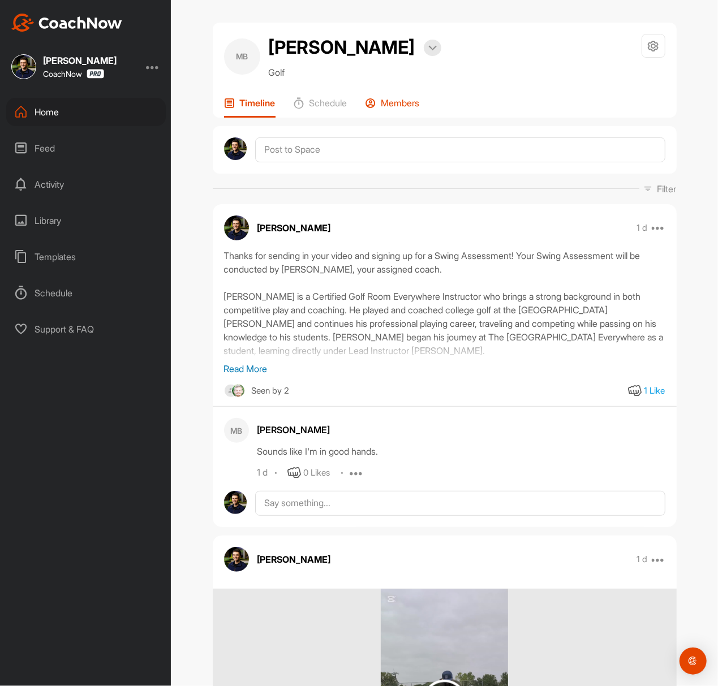
click at [406, 103] on p "Members" at bounding box center [400, 102] width 38 height 11
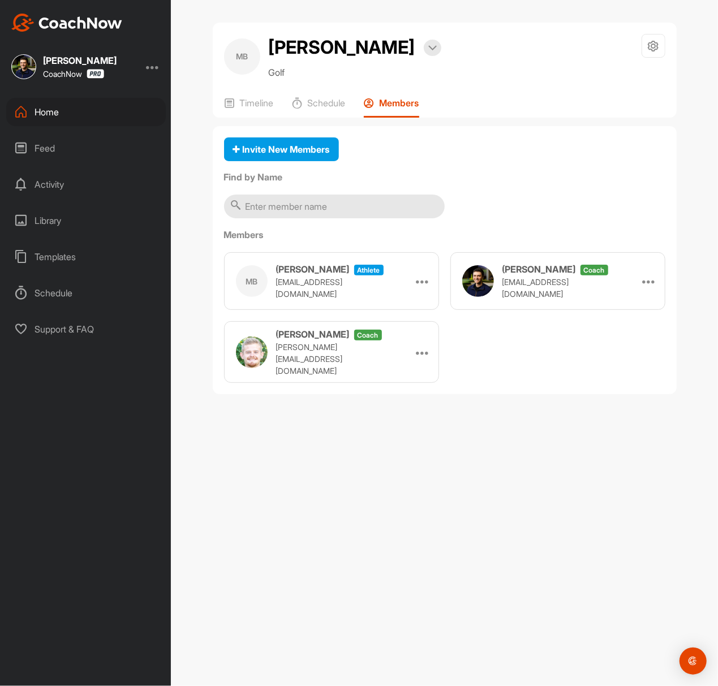
click at [80, 115] on div "Home" at bounding box center [86, 112] width 160 height 28
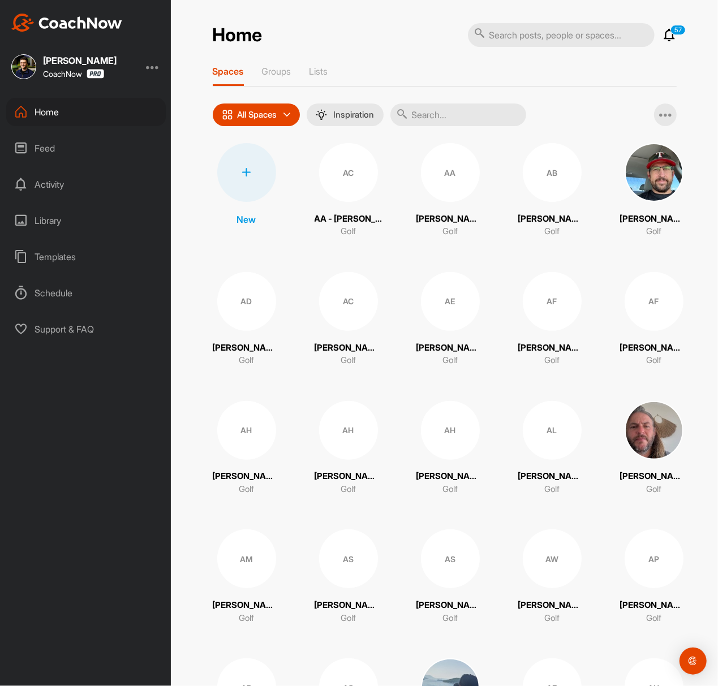
click at [252, 168] on div at bounding box center [246, 172] width 59 height 59
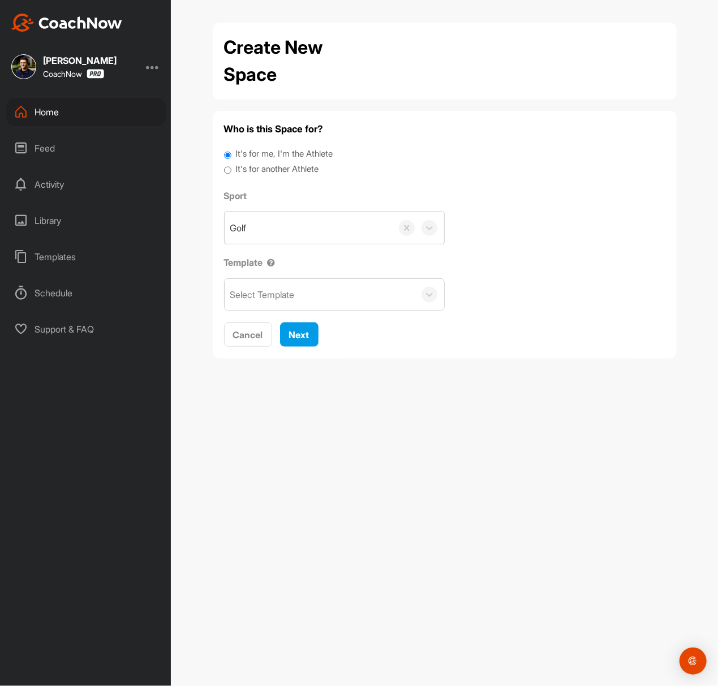
click at [256, 166] on label "It's for another Athlete" at bounding box center [276, 169] width 83 height 13
click at [231, 166] on input "It's for another Athlete" at bounding box center [227, 170] width 7 height 15
radio input "true"
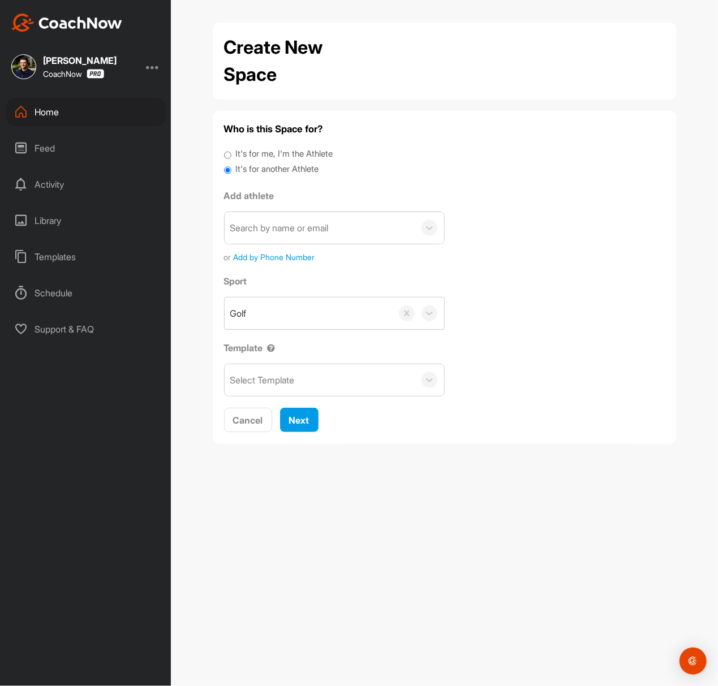
click at [252, 167] on label "It's for another Athlete" at bounding box center [276, 169] width 83 height 13
click at [231, 167] on input "It's for another Athlete" at bounding box center [227, 170] width 7 height 15
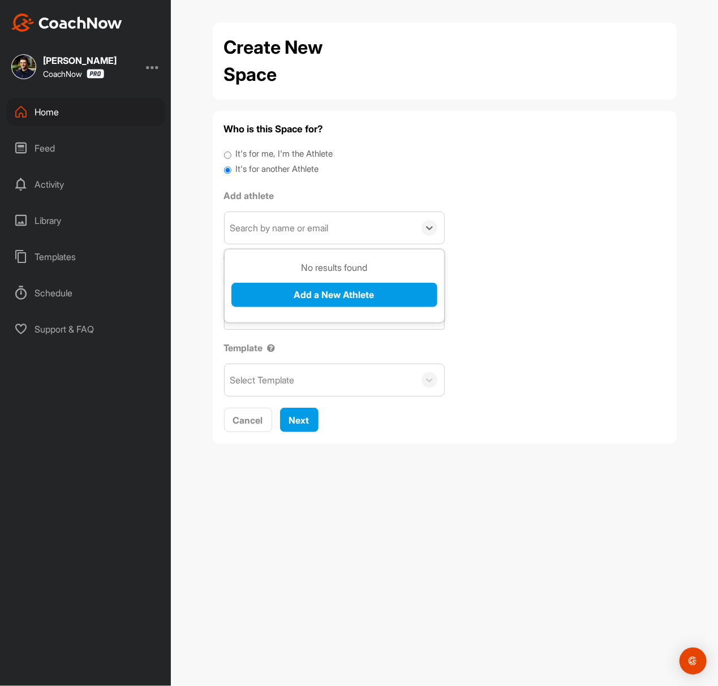
click at [275, 218] on div "Search by name or email" at bounding box center [320, 228] width 190 height 32
paste input "[EMAIL_ADDRESS][DOMAIN_NAME]"
type input "[EMAIL_ADDRESS][DOMAIN_NAME]"
click at [272, 296] on button "Add a New Athlete" at bounding box center [334, 295] width 206 height 24
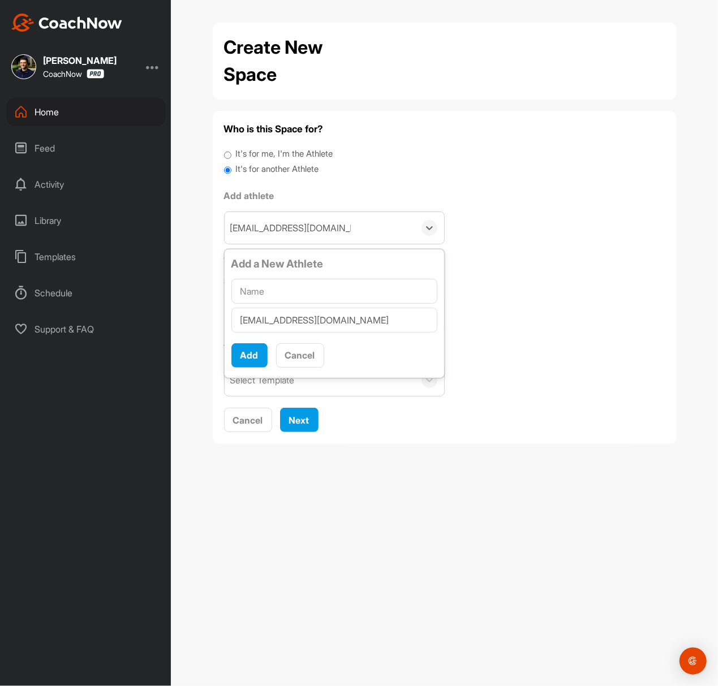
type input "[PERSON_NAME]"
click at [253, 360] on button "Add" at bounding box center [249, 355] width 36 height 24
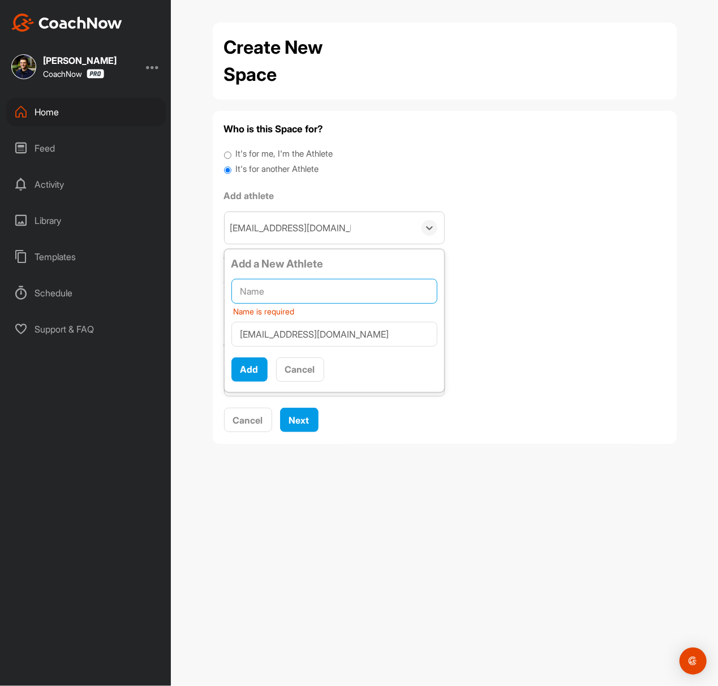
click at [306, 292] on input "text" at bounding box center [334, 291] width 206 height 25
paste input "[PERSON_NAME]"
type input "[PERSON_NAME]"
click at [251, 364] on button "Add" at bounding box center [249, 369] width 36 height 24
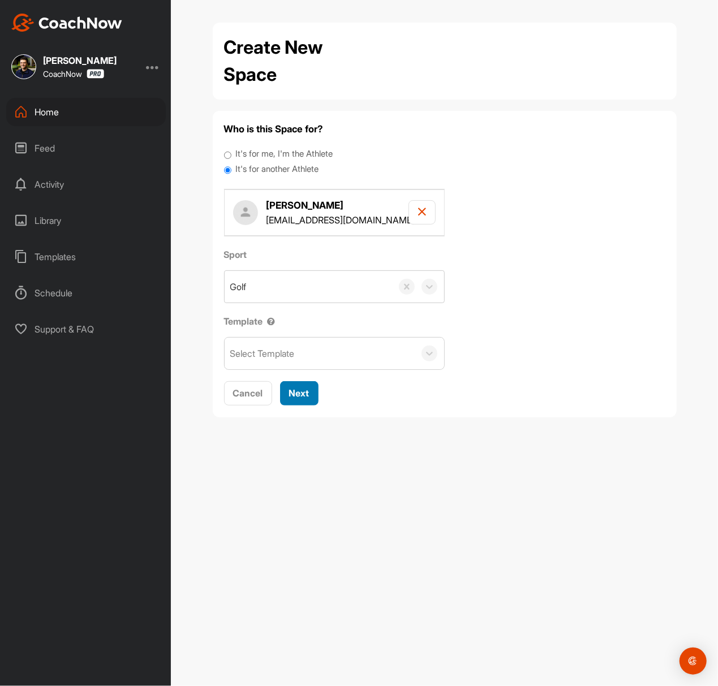
click at [299, 396] on span "Next" at bounding box center [299, 392] width 20 height 11
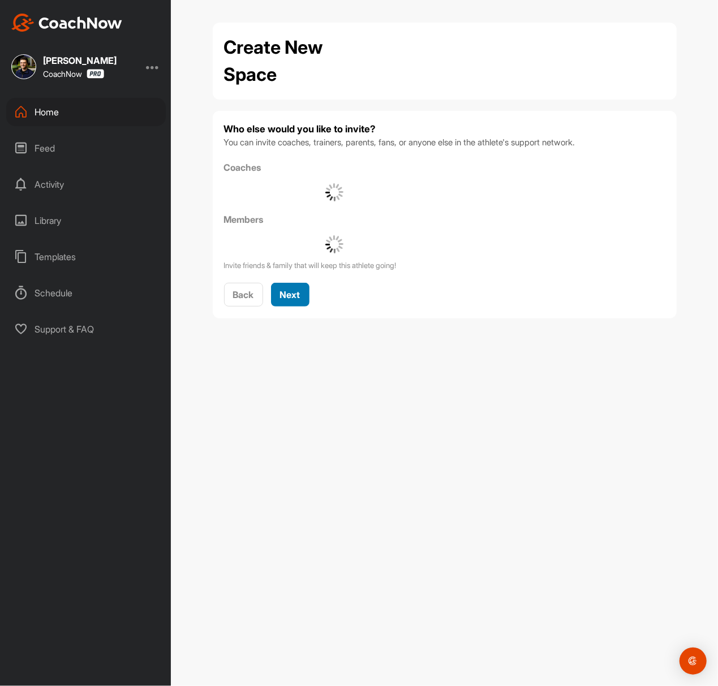
click at [304, 295] on button "Next" at bounding box center [290, 295] width 38 height 24
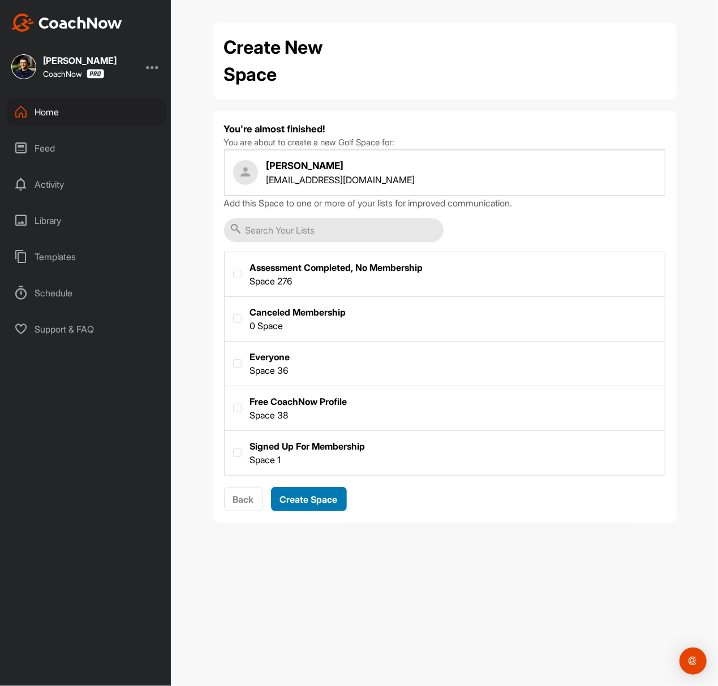
drag, startPoint x: 308, startPoint y: 505, endPoint x: 315, endPoint y: 505, distance: 7.4
click at [308, 505] on span "Create Space" at bounding box center [309, 499] width 58 height 11
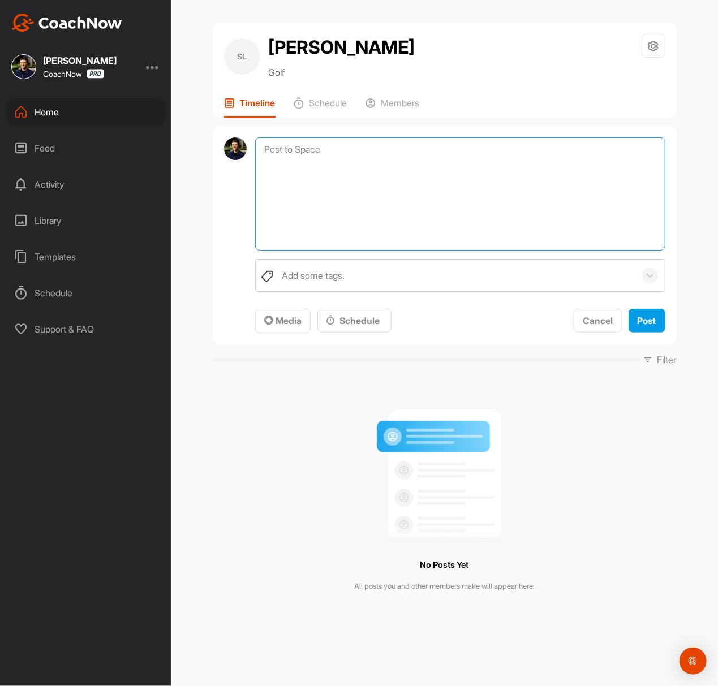
click at [389, 160] on textarea at bounding box center [460, 193] width 410 height 113
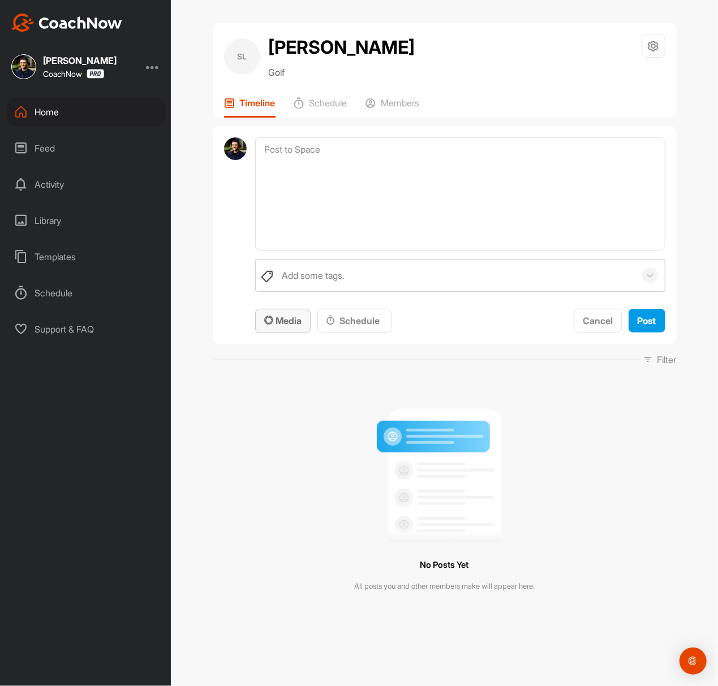
click at [277, 327] on div "Media" at bounding box center [282, 321] width 37 height 14
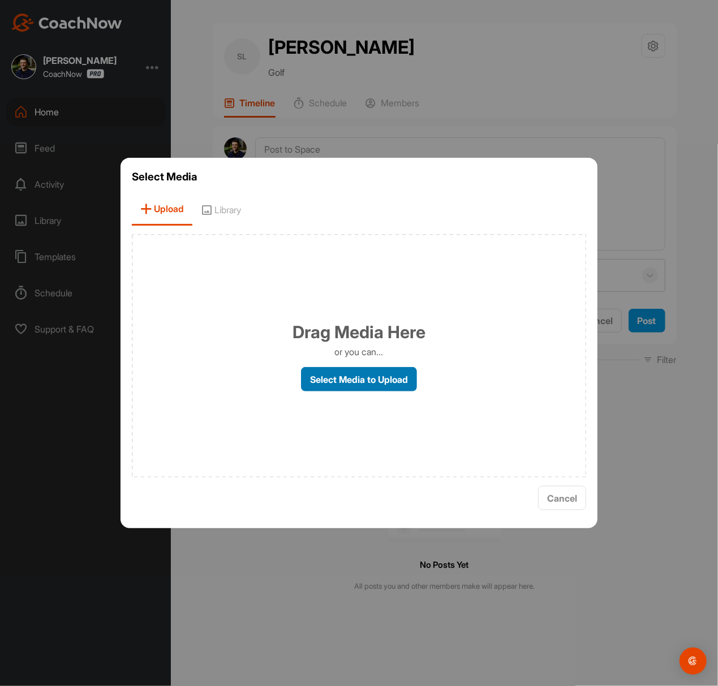
click at [324, 380] on label "Select Media to Upload" at bounding box center [359, 379] width 116 height 24
click at [0, 0] on input "Select Media to Upload" at bounding box center [0, 0] width 0 height 0
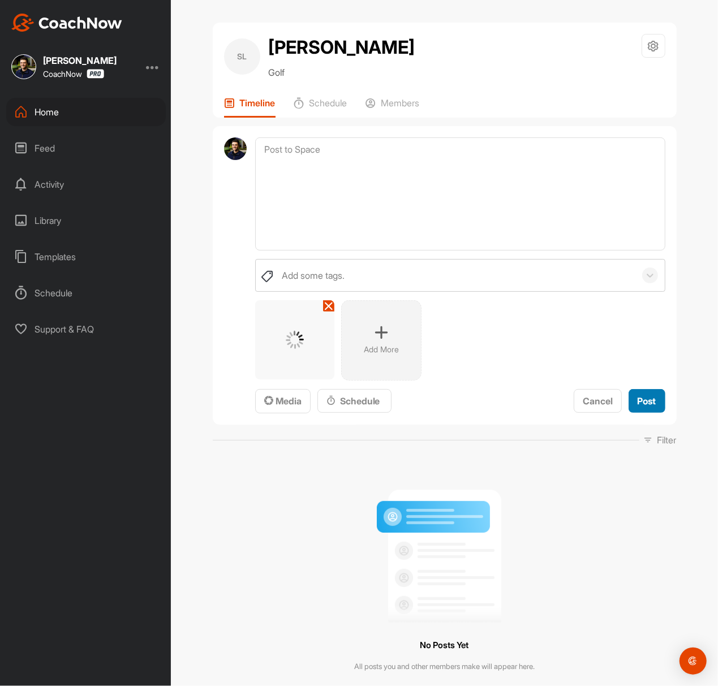
click at [638, 404] on span "Post" at bounding box center [647, 400] width 19 height 11
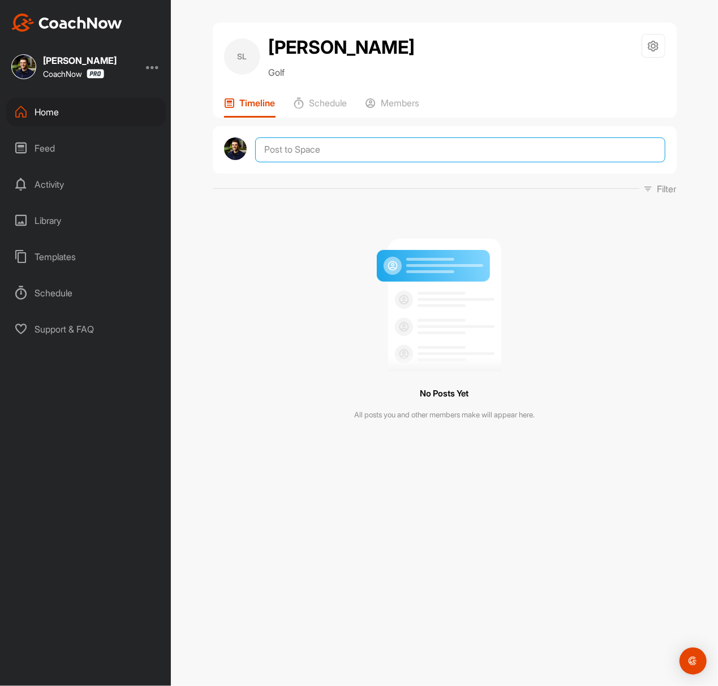
click at [396, 147] on textarea at bounding box center [460, 149] width 410 height 25
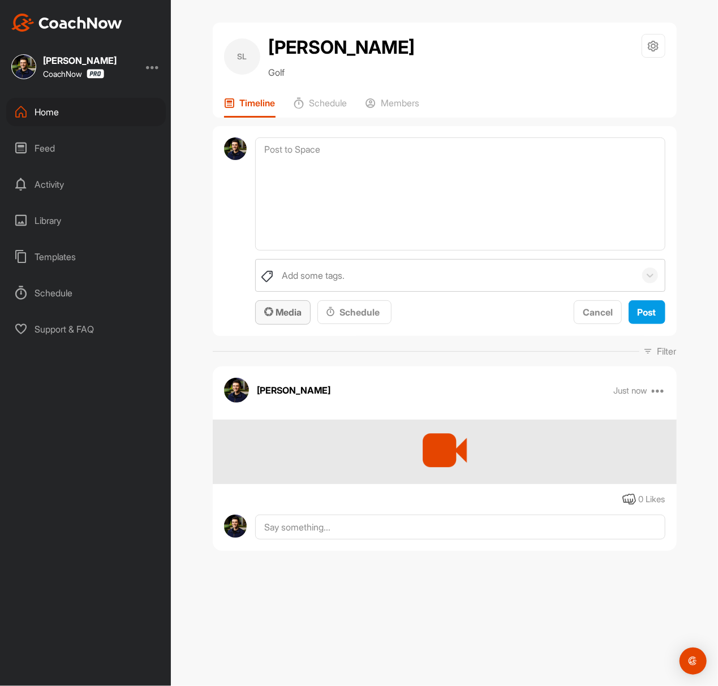
click at [295, 304] on button "Media" at bounding box center [282, 312] width 55 height 24
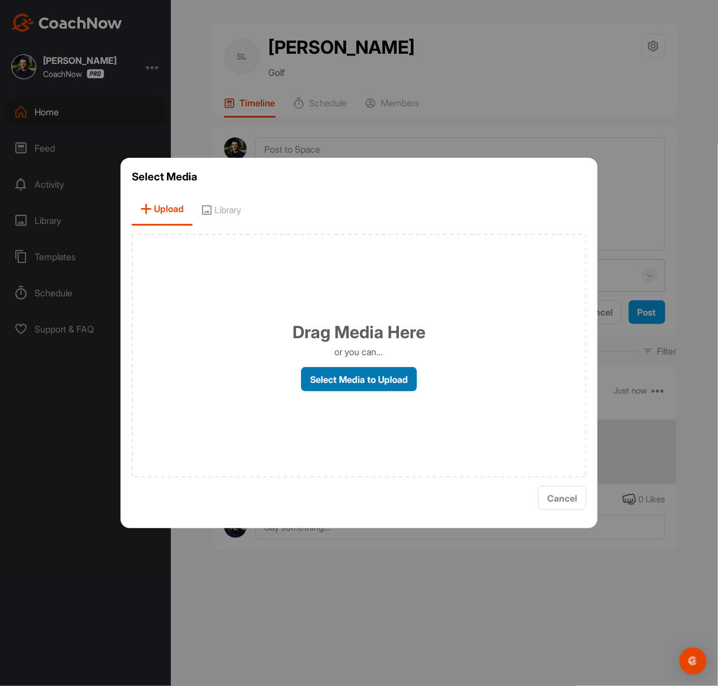
click at [331, 378] on label "Select Media to Upload" at bounding box center [359, 379] width 116 height 24
click at [0, 0] on input "Select Media to Upload" at bounding box center [0, 0] width 0 height 0
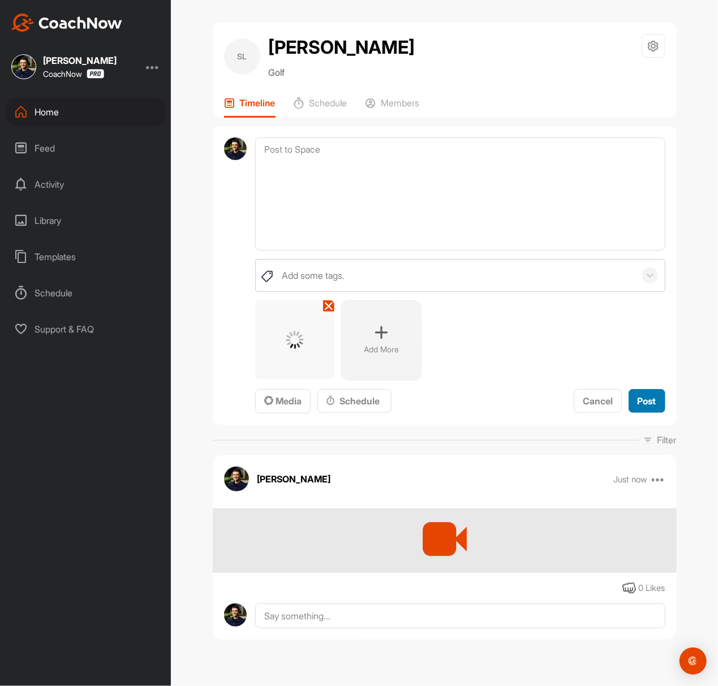
drag, startPoint x: 654, startPoint y: 394, endPoint x: 648, endPoint y: 393, distance: 5.8
click at [654, 394] on button "Post" at bounding box center [646, 401] width 37 height 24
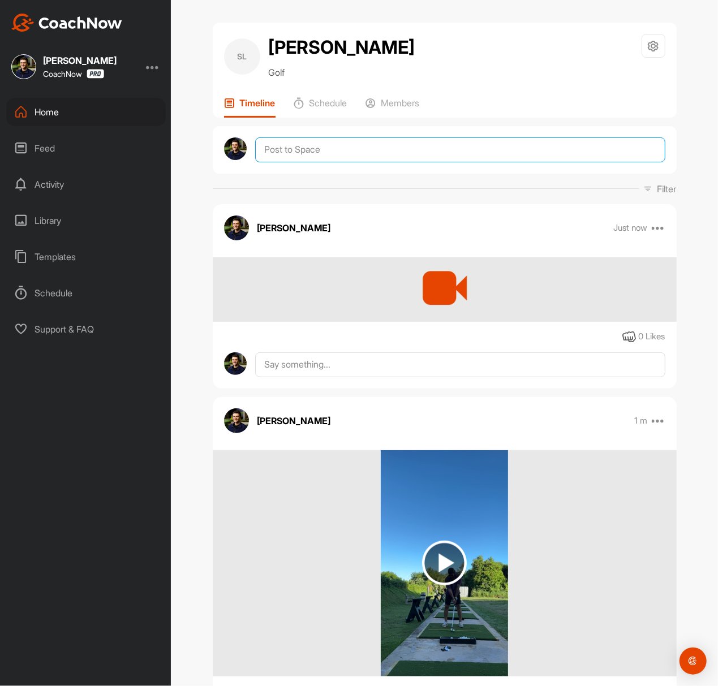
click at [440, 146] on textarea at bounding box center [460, 149] width 410 height 25
paste textarea "Thanks for sending in your video and signing up for a Full Assessment of your s…"
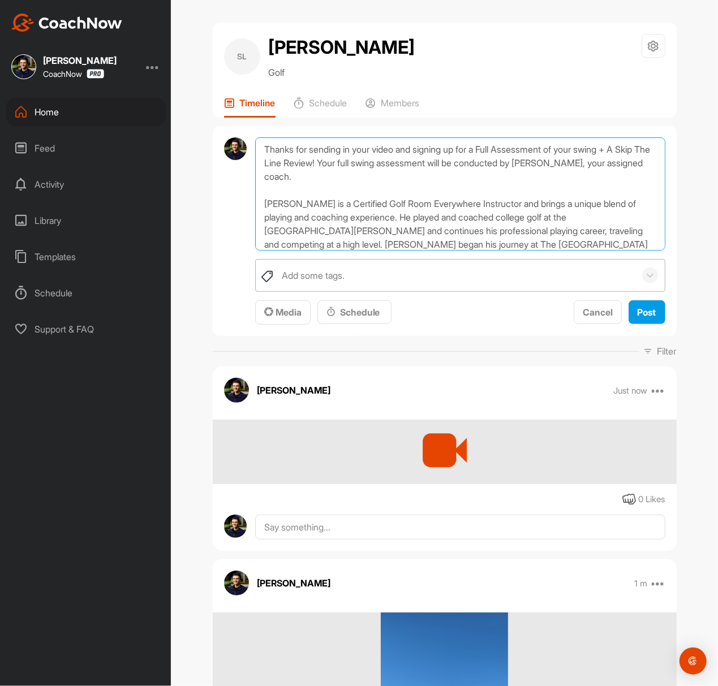
scroll to position [156, 0]
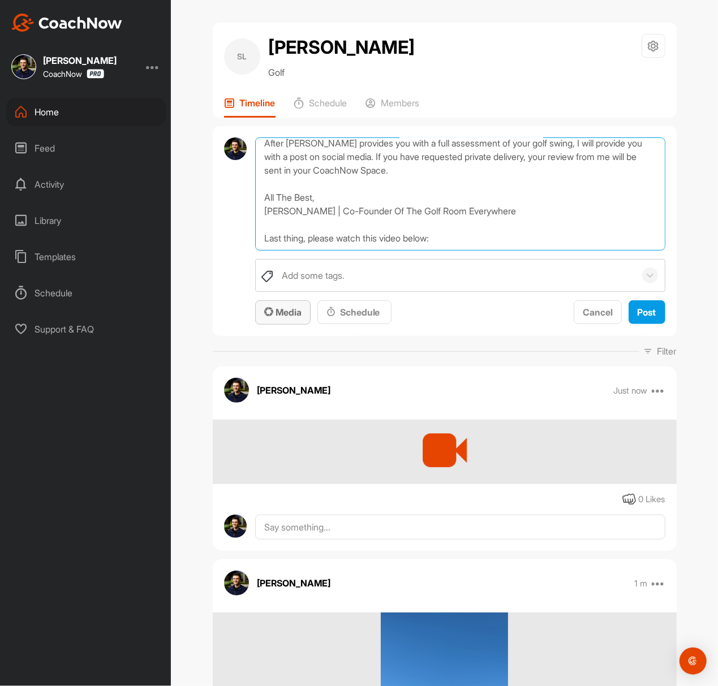
type textarea "Thanks for sending in your video and signing up for a Full Assessment of your s…"
click at [266, 315] on icon "button" at bounding box center [268, 311] width 9 height 9
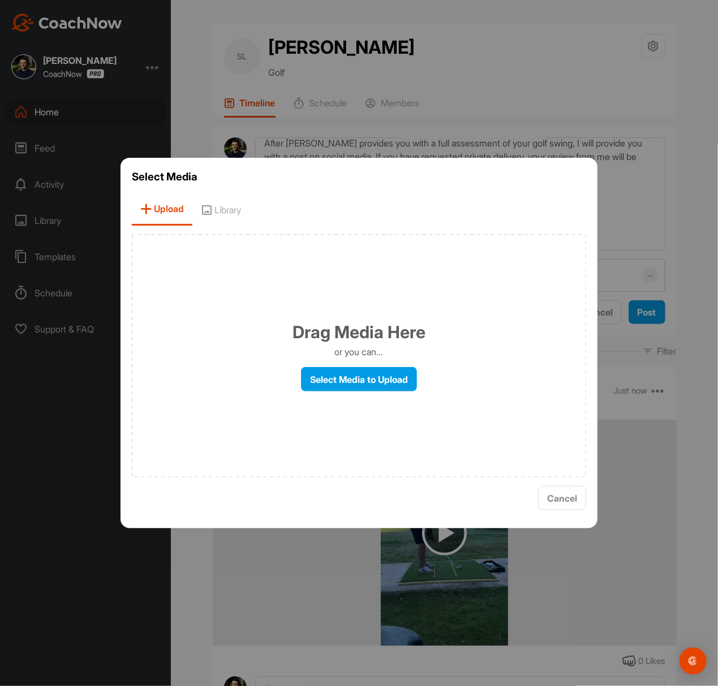
drag, startPoint x: 249, startPoint y: 199, endPoint x: 231, endPoint y: 209, distance: 20.8
click at [248, 202] on span "Library" at bounding box center [220, 209] width 57 height 32
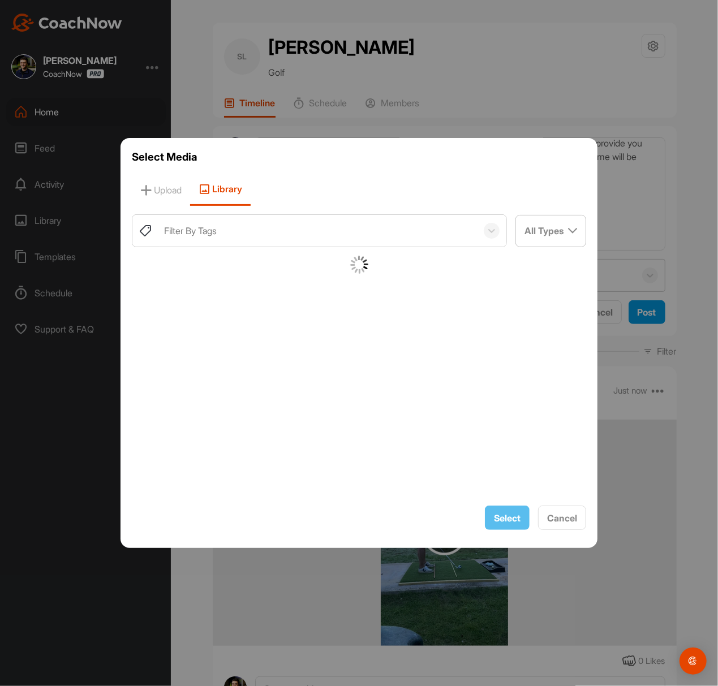
click at [217, 225] on div "Filter By Tags" at bounding box center [190, 231] width 53 height 14
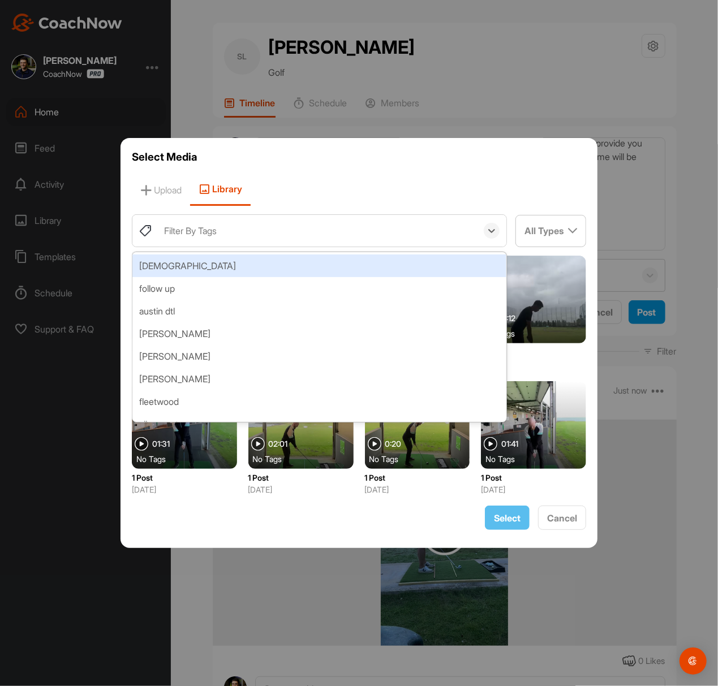
click at [201, 274] on div "[DEMOGRAPHIC_DATA]" at bounding box center [319, 266] width 374 height 23
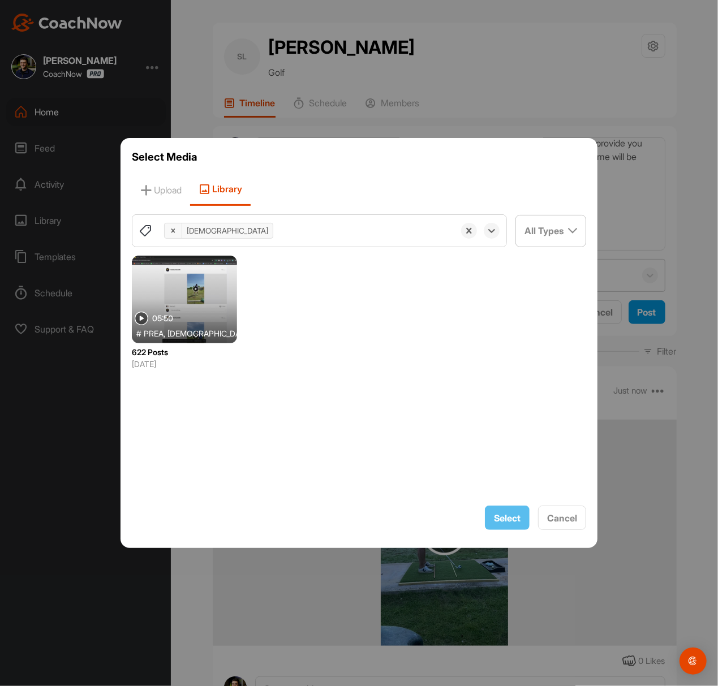
click at [179, 288] on div at bounding box center [184, 300] width 105 height 88
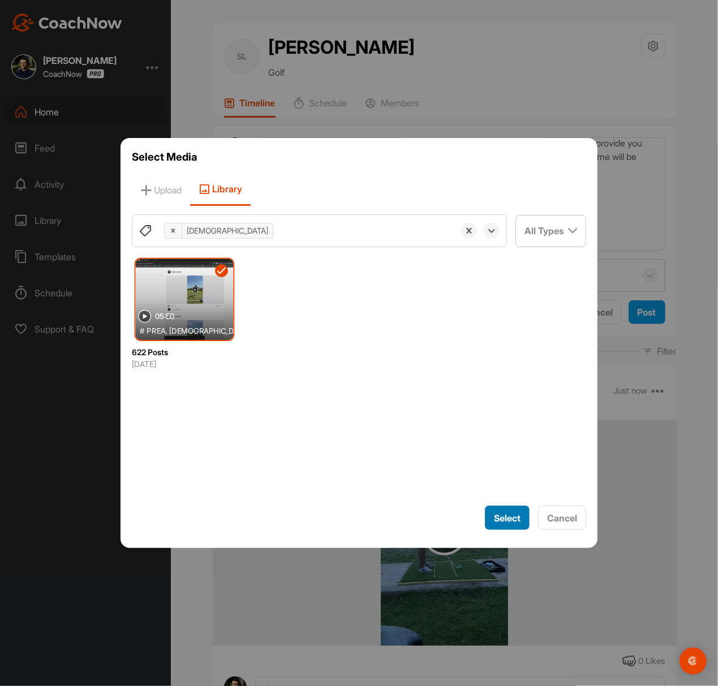
click at [502, 515] on span "Select" at bounding box center [507, 517] width 27 height 11
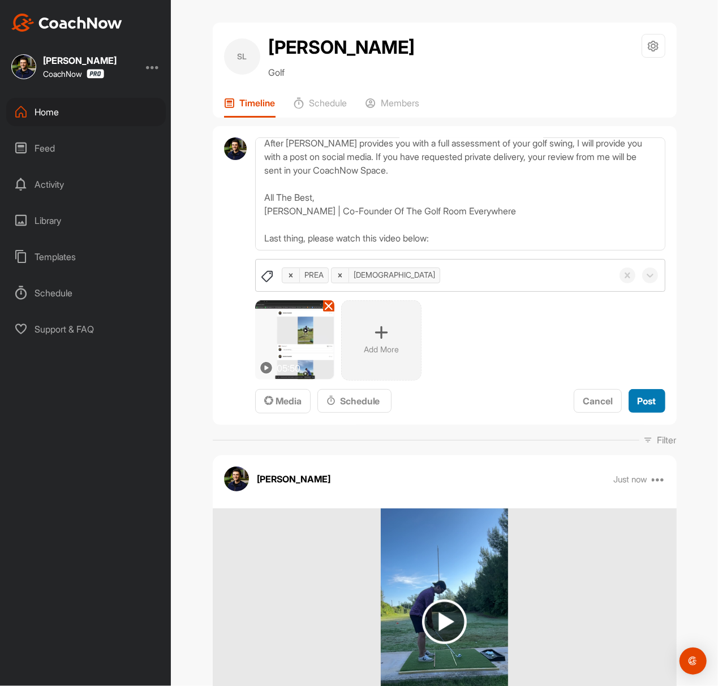
click at [641, 403] on span "Post" at bounding box center [647, 400] width 19 height 11
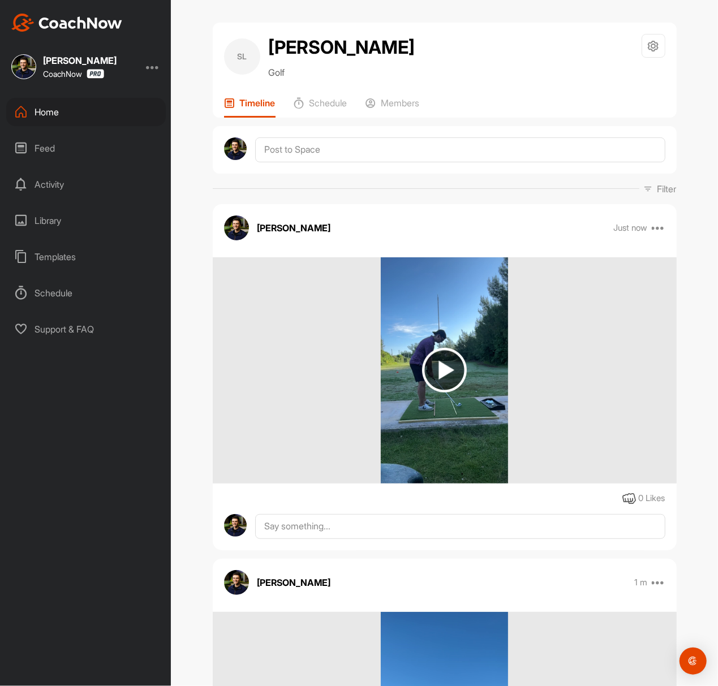
scroll to position [0, 0]
click at [372, 110] on div "Members" at bounding box center [392, 107] width 54 height 20
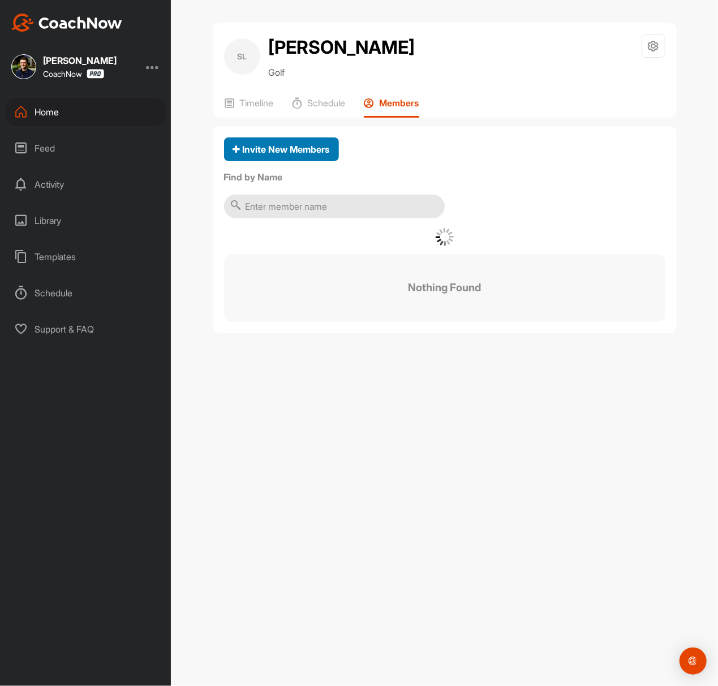
click at [320, 147] on span "Invite New Members" at bounding box center [281, 149] width 97 height 11
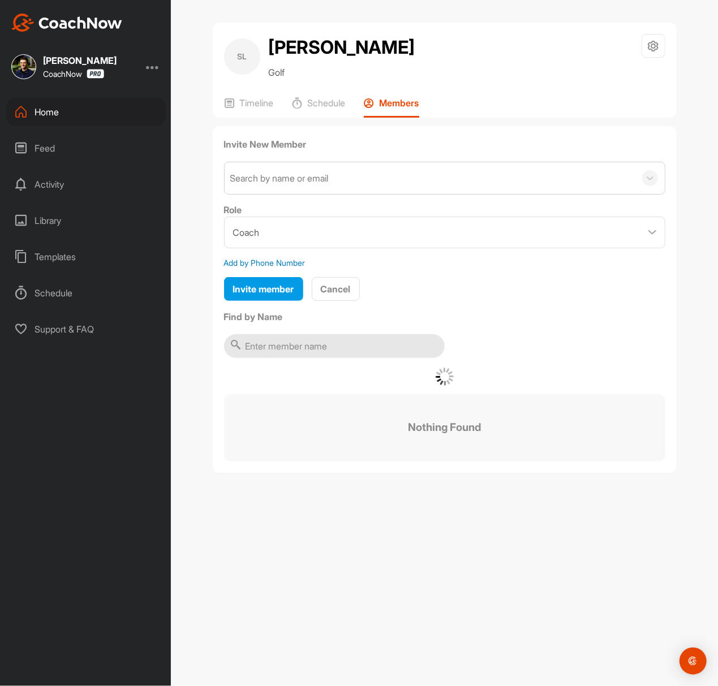
drag, startPoint x: 320, startPoint y: 147, endPoint x: 306, endPoint y: 173, distance: 29.3
click at [299, 173] on div "Search by name or email" at bounding box center [279, 178] width 98 height 14
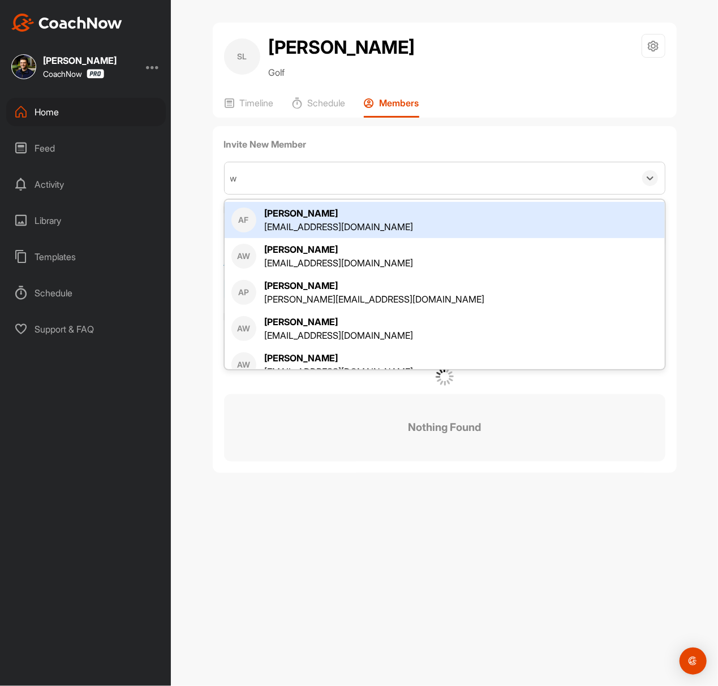
type input "wt"
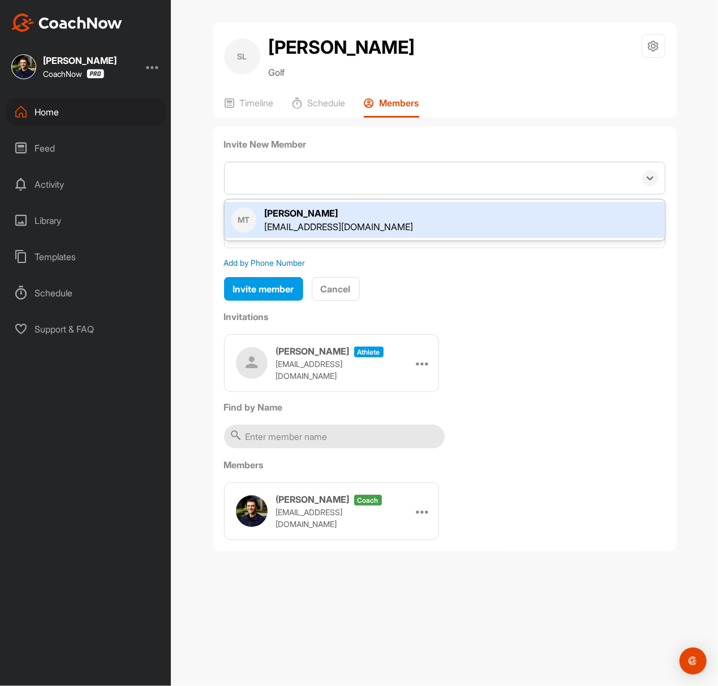
click at [308, 181] on div "wt" at bounding box center [430, 178] width 411 height 32
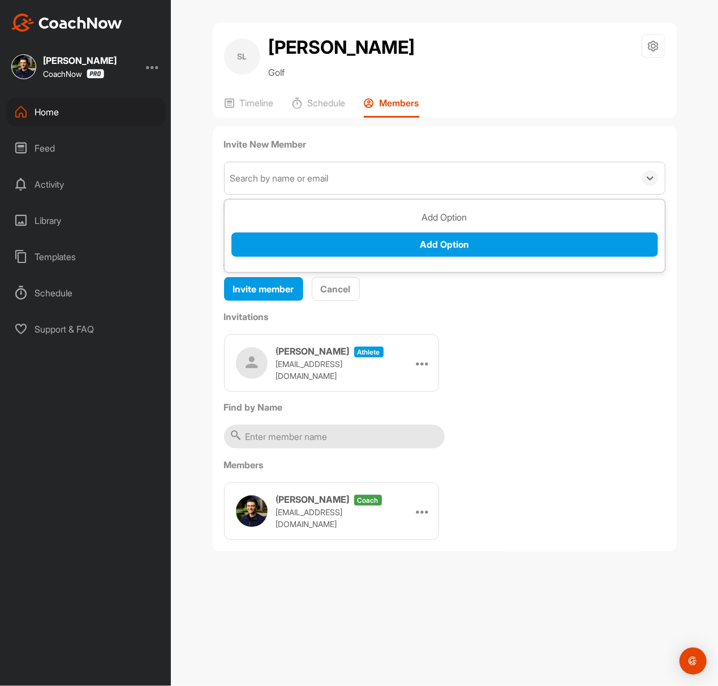
click at [308, 181] on div "Search by name or email" at bounding box center [279, 178] width 98 height 14
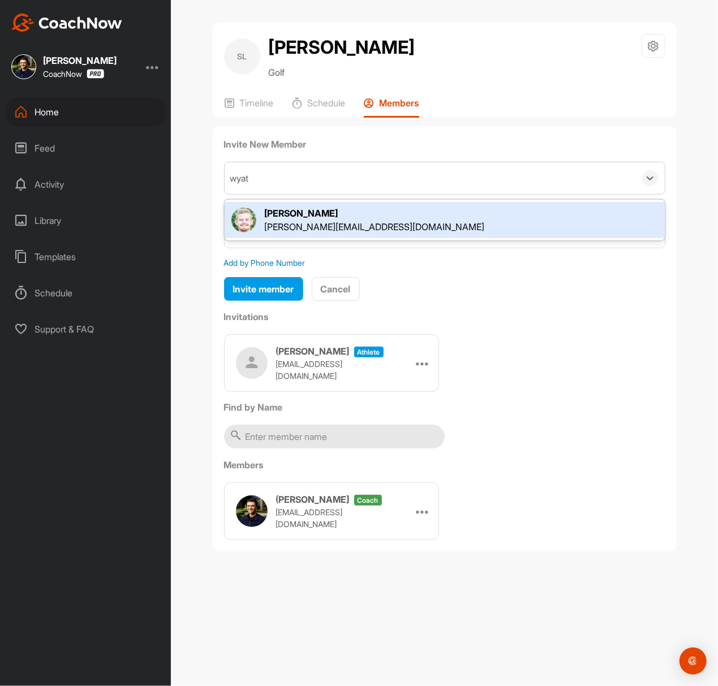
type input "[PERSON_NAME]"
click at [304, 227] on div "[PERSON_NAME][EMAIL_ADDRESS][DOMAIN_NAME]" at bounding box center [375, 227] width 220 height 14
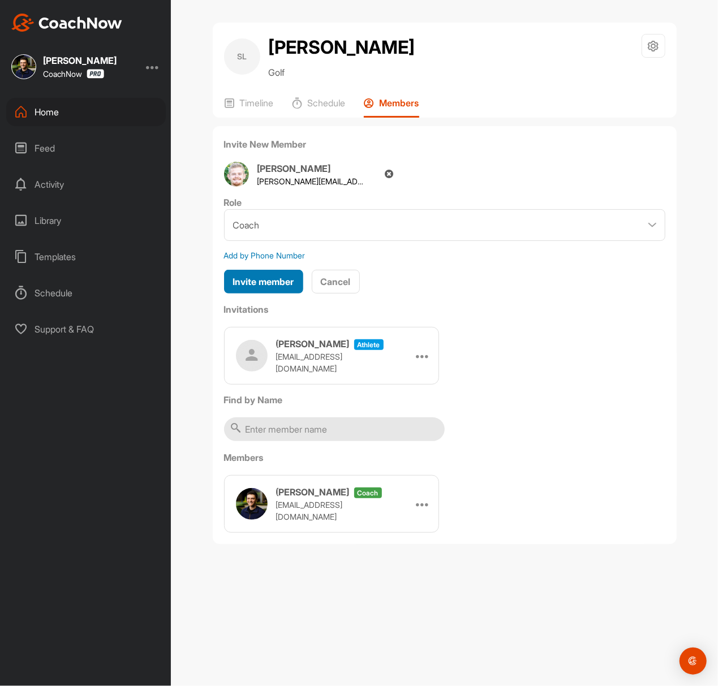
click at [286, 279] on span "Invite member" at bounding box center [263, 281] width 61 height 11
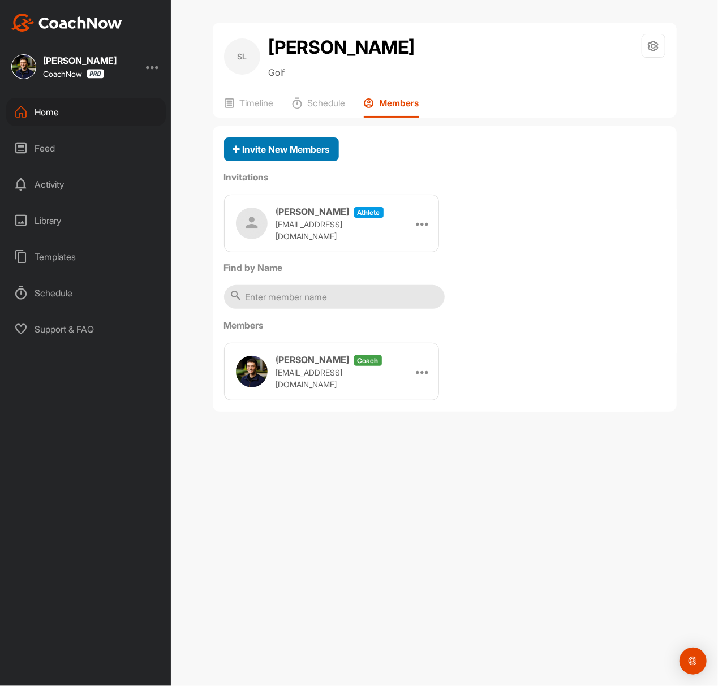
click at [301, 148] on span "Invite New Members" at bounding box center [281, 149] width 97 height 11
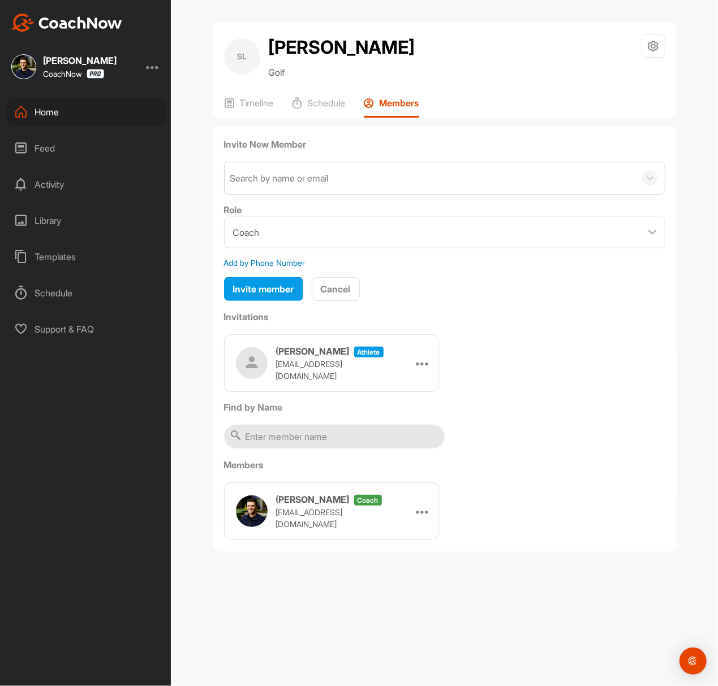
click at [300, 175] on div "Search by name or email" at bounding box center [279, 178] width 98 height 14
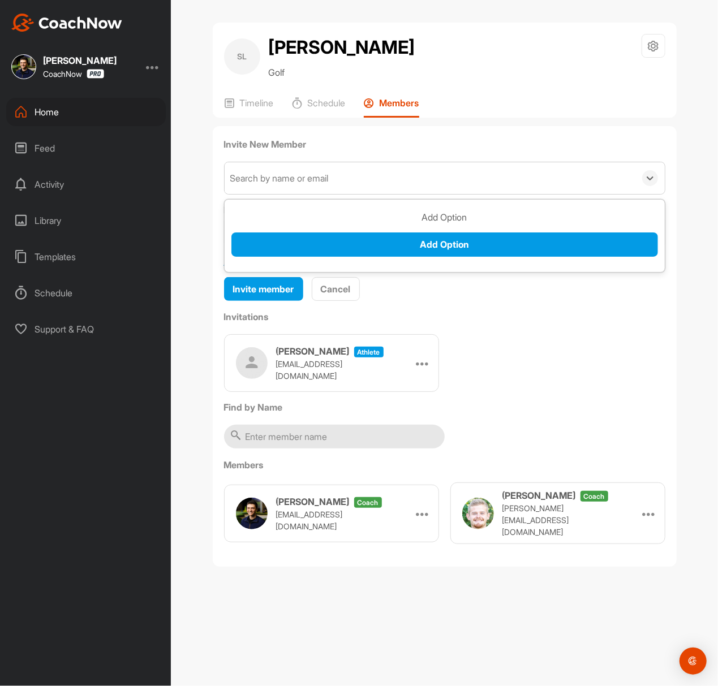
click at [489, 327] on div "Invitations [PERSON_NAME] athlete [EMAIL_ADDRESS][DOMAIN_NAME] Edit Re-send Cop…" at bounding box center [444, 351] width 441 height 82
click at [416, 363] on div at bounding box center [423, 363] width 17 height 17
click at [405, 463] on li "Copy Link" at bounding box center [401, 466] width 61 height 36
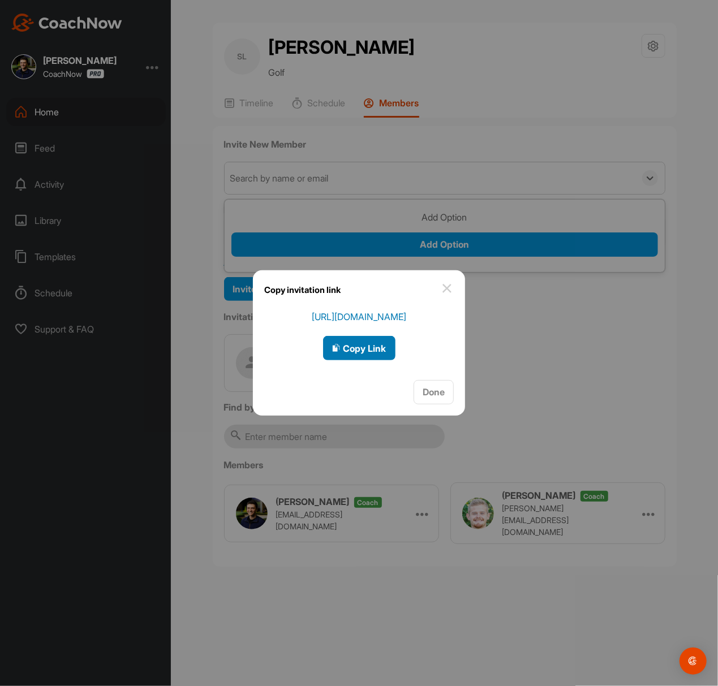
click at [362, 347] on span "Copy Link" at bounding box center [359, 348] width 54 height 11
click at [394, 184] on div at bounding box center [359, 343] width 718 height 686
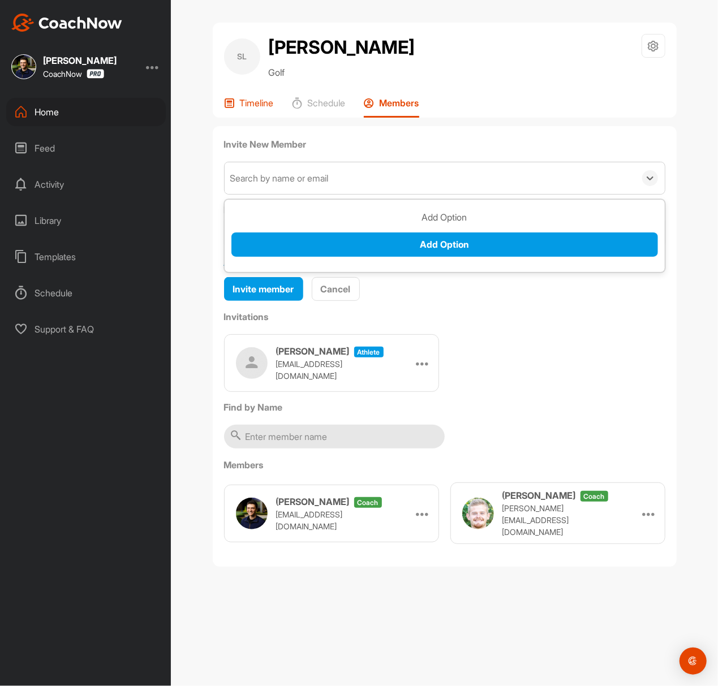
click at [247, 114] on div "Timeline" at bounding box center [249, 107] width 50 height 20
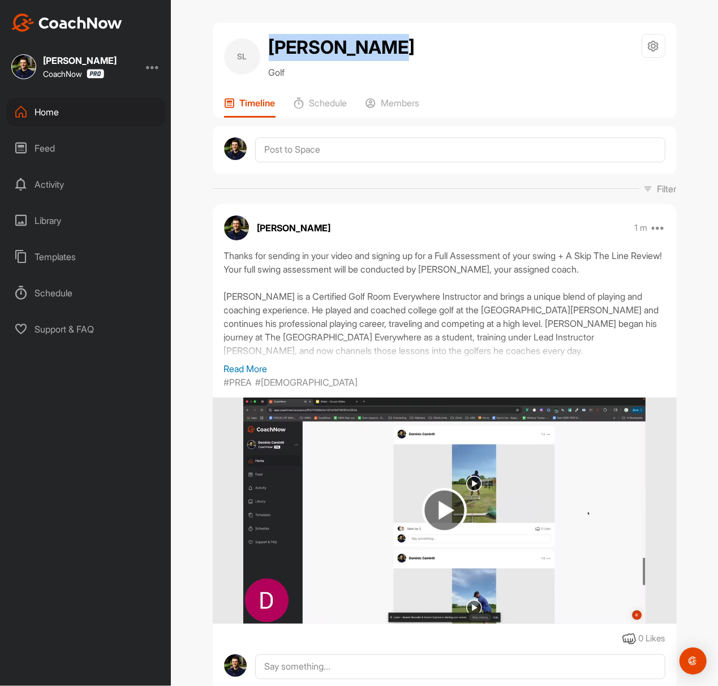
drag, startPoint x: 266, startPoint y: 44, endPoint x: 374, endPoint y: 46, distance: 108.1
click at [374, 46] on div "SL [PERSON_NAME] Golf Space Settings Your Notifications" at bounding box center [444, 56] width 441 height 45
copy h2 "[PERSON_NAME]"
